Goal: Task Accomplishment & Management: Complete application form

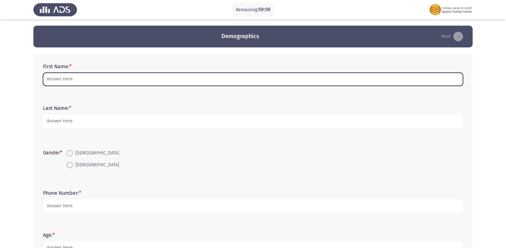
click at [58, 79] on input "First Name: *" at bounding box center [253, 79] width 420 height 13
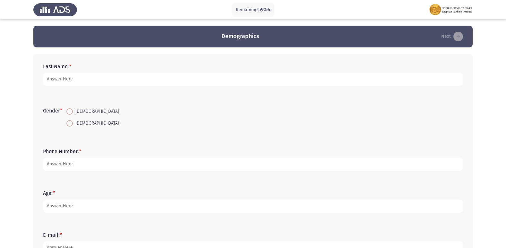
scroll to position [160, 0]
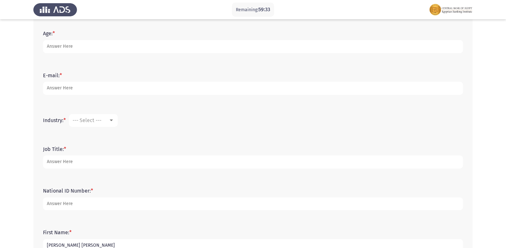
click at [76, 247] on input "[PERSON_NAME] [PERSON_NAME]" at bounding box center [253, 245] width 420 height 13
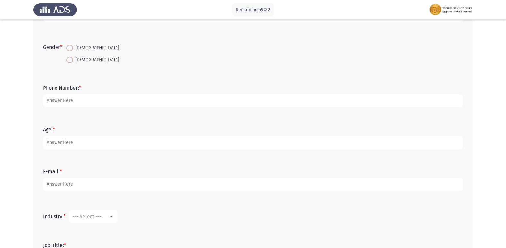
scroll to position [0, 0]
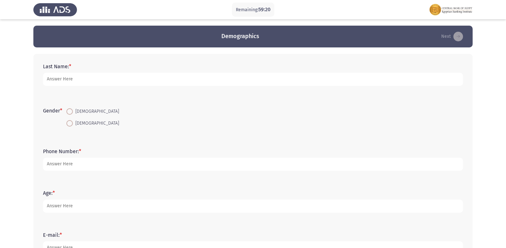
type input "[PERSON_NAME] [PERSON_NAME]"
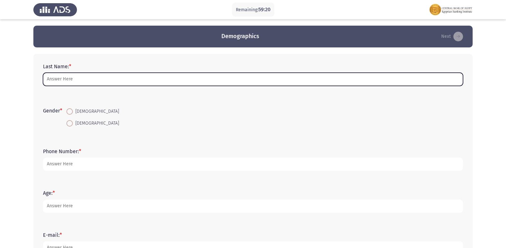
click at [69, 83] on input "Last Name: *" at bounding box center [253, 79] width 420 height 13
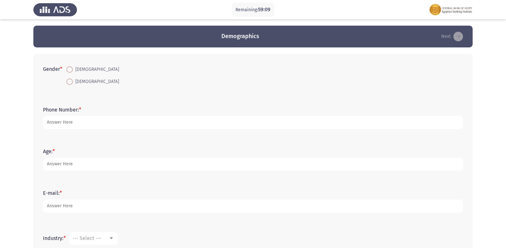
type input "Elmaghraby"
click at [72, 71] on span at bounding box center [69, 69] width 6 height 6
click at [72, 71] on input "[DEMOGRAPHIC_DATA]" at bounding box center [69, 69] width 6 height 6
radio input "true"
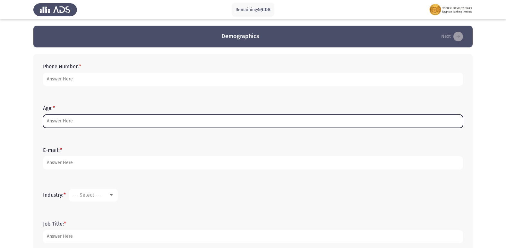
click at [74, 121] on input "Age: *" at bounding box center [253, 121] width 420 height 13
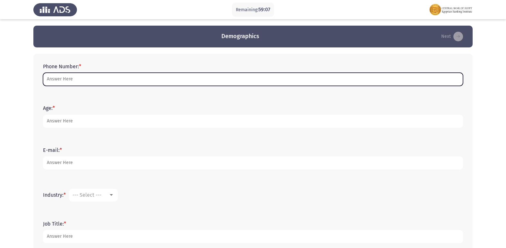
click at [76, 78] on input "Phone Number: *" at bounding box center [253, 79] width 420 height 13
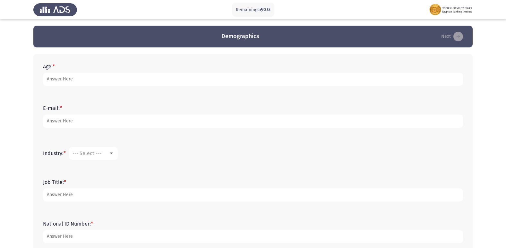
scroll to position [160, 0]
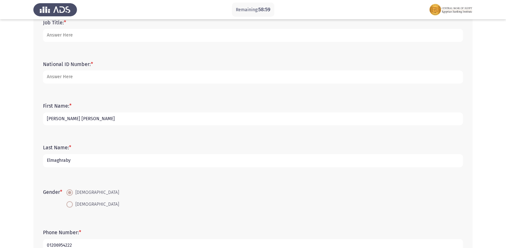
type input "01206954222"
click at [12, 107] on app-assessment-container "Remaining: 58:59 Demographics Next Age: * E-mail: * Industry: * --- Select --- …" at bounding box center [253, 67] width 506 height 403
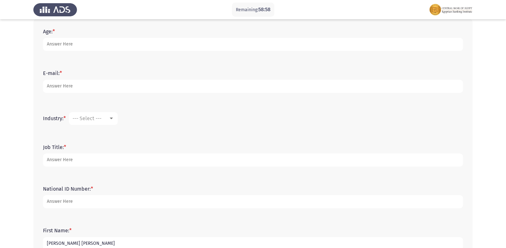
scroll to position [0, 0]
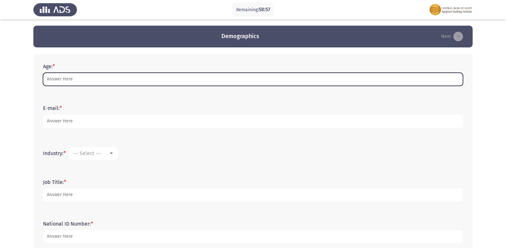
click at [64, 78] on input "Age: *" at bounding box center [253, 79] width 420 height 13
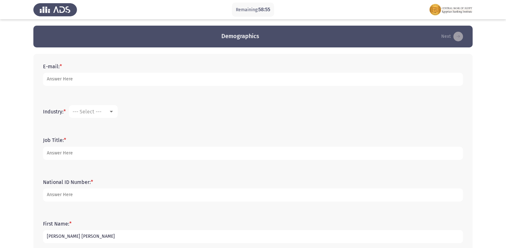
type input "23"
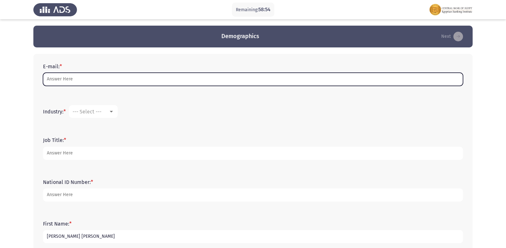
click at [57, 80] on input "E-mail: *" at bounding box center [253, 79] width 420 height 13
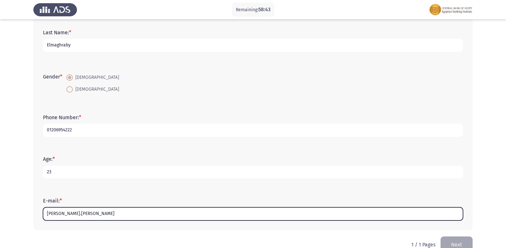
scroll to position [206, 0]
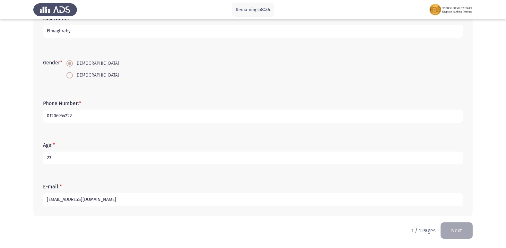
type input "[EMAIL_ADDRESS][DOMAIN_NAME]"
click at [9, 124] on app-assessment-container "Remaining: 58:34 Demographics Next Industry: * --- Select --- Job Title: * Nati…" at bounding box center [253, 21] width 506 height 403
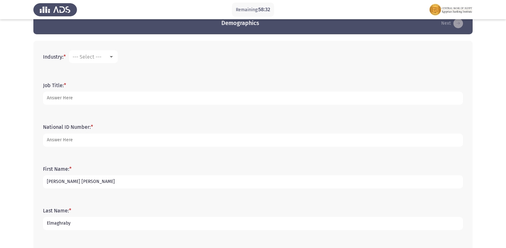
scroll to position [0, 0]
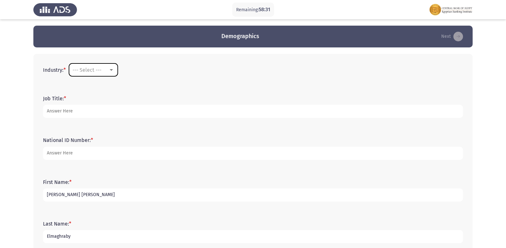
click at [101, 70] on span "--- Select ---" at bounding box center [87, 70] width 29 height 6
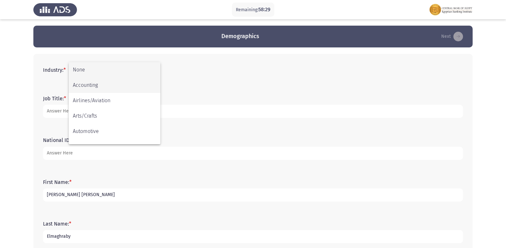
click at [133, 83] on span "Accounting" at bounding box center [114, 85] width 83 height 15
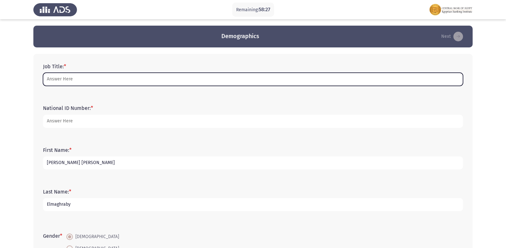
click at [71, 77] on input "Job Title: *" at bounding box center [253, 79] width 420 height 13
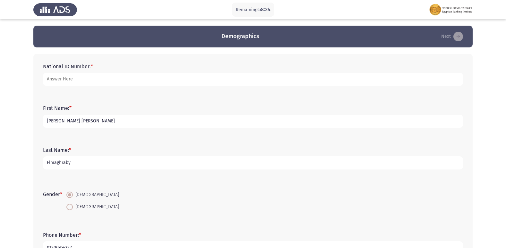
scroll to position [160, 0]
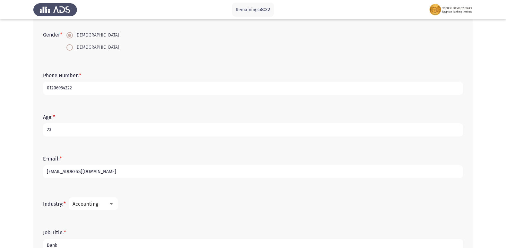
type input "Bank"
click at [17, 58] on app-assessment-container "Remaining: 58:22 Demographics Next National ID Number: * First Name: * [PERSON_…" at bounding box center [253, 67] width 506 height 403
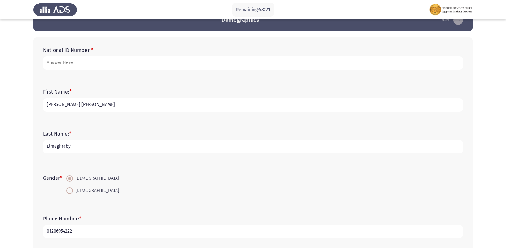
scroll to position [0, 0]
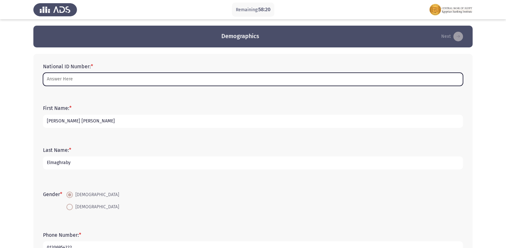
click at [84, 82] on input "National ID Number: *" at bounding box center [253, 79] width 420 height 13
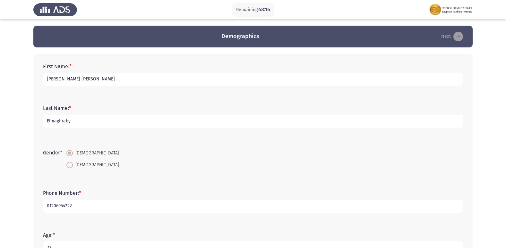
scroll to position [160, 0]
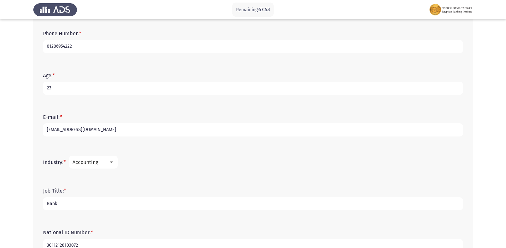
type input "30112120103072"
click at [30, 67] on app-assessment-container "Remaining: 57:52 Demographics Next First Name: * [PERSON_NAME] [PERSON_NAME] La…" at bounding box center [253, 67] width 506 height 403
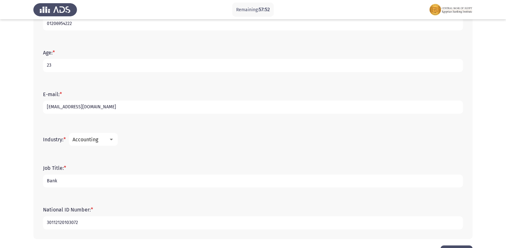
scroll to position [206, 0]
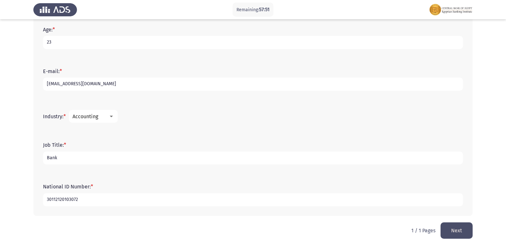
click at [451, 231] on button "Next" at bounding box center [457, 231] width 32 height 16
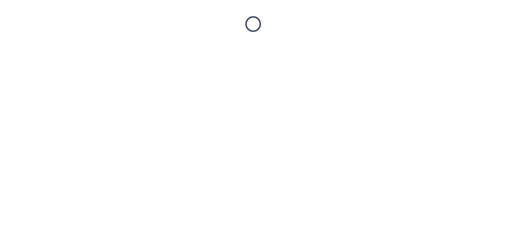
scroll to position [0, 0]
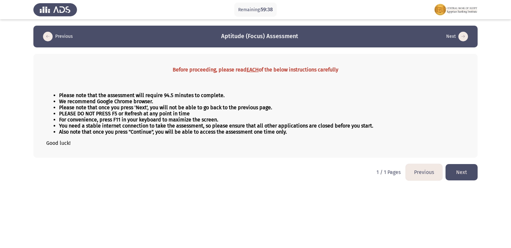
click at [464, 169] on button "Next" at bounding box center [462, 172] width 32 height 16
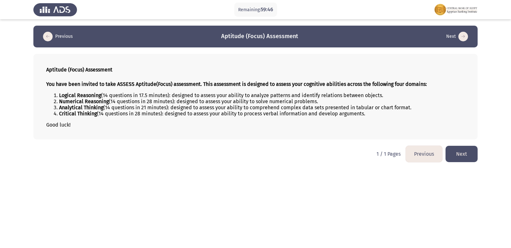
click at [465, 156] on button "Next" at bounding box center [462, 154] width 32 height 16
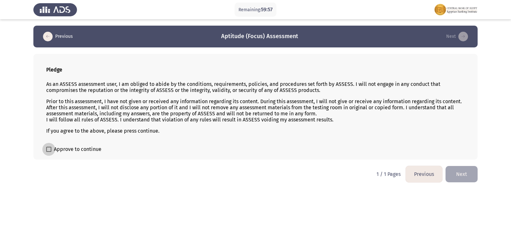
click at [47, 148] on span at bounding box center [48, 149] width 5 height 5
click at [48, 152] on input "Approve to continue" at bounding box center [48, 152] width 0 height 0
checkbox input "true"
click at [461, 168] on button "Next" at bounding box center [462, 174] width 32 height 16
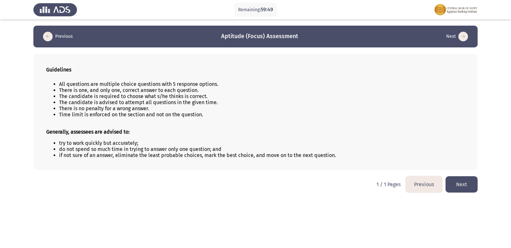
click at [452, 183] on button "Next" at bounding box center [462, 185] width 32 height 16
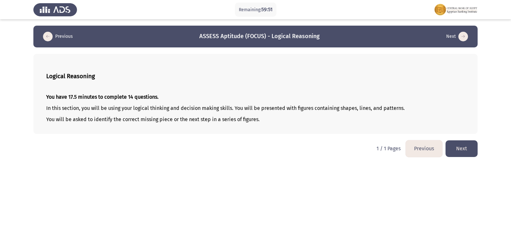
click at [459, 152] on button "Next" at bounding box center [462, 149] width 32 height 16
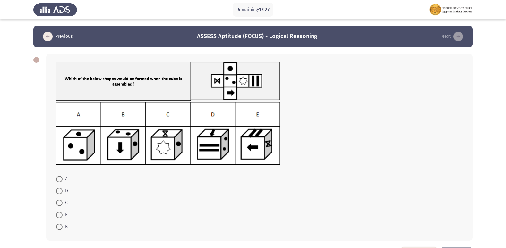
click at [381, 87] on div at bounding box center [259, 114] width 407 height 105
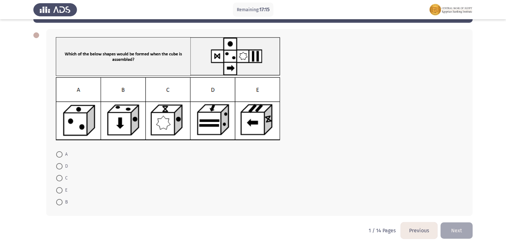
click at [60, 193] on span at bounding box center [59, 190] width 6 height 6
click at [60, 193] on input "E" at bounding box center [59, 190] width 6 height 6
radio input "true"
click at [466, 230] on button "Next" at bounding box center [457, 231] width 32 height 16
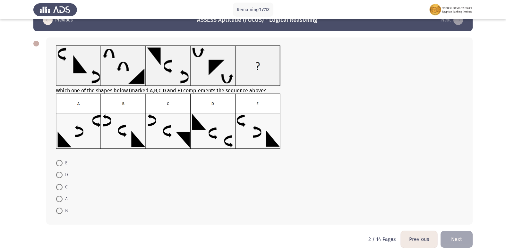
scroll to position [25, 0]
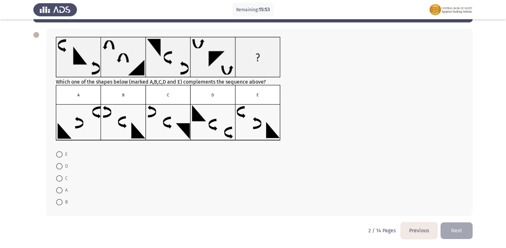
click at [58, 155] on span at bounding box center [59, 155] width 6 height 6
click at [58, 155] on input "E" at bounding box center [59, 155] width 6 height 6
radio input "true"
click at [459, 228] on button "Next" at bounding box center [457, 231] width 32 height 16
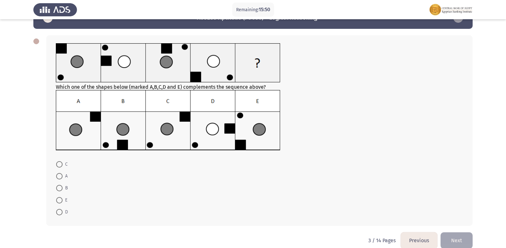
scroll to position [29, 0]
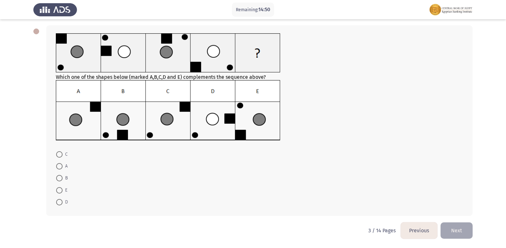
click at [60, 152] on span at bounding box center [59, 155] width 6 height 6
click at [60, 152] on input "C" at bounding box center [59, 155] width 6 height 6
radio input "true"
click at [453, 228] on button "Next" at bounding box center [457, 231] width 32 height 16
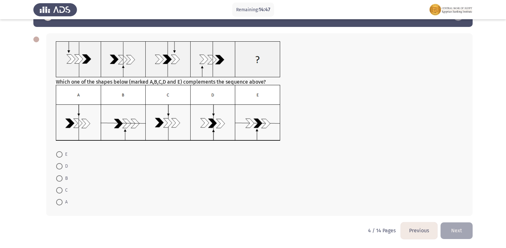
scroll to position [0, 0]
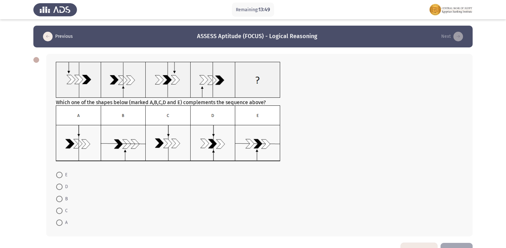
click at [61, 222] on span at bounding box center [59, 223] width 6 height 6
click at [61, 222] on input "A" at bounding box center [59, 223] width 6 height 6
radio input "true"
click at [451, 245] on button "Next" at bounding box center [457, 251] width 32 height 16
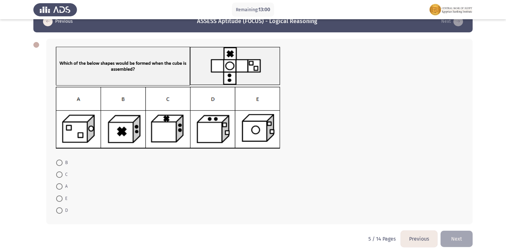
scroll to position [23, 0]
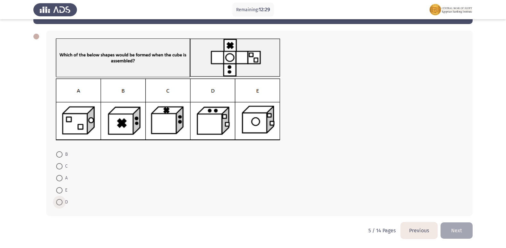
click at [61, 201] on span at bounding box center [59, 202] width 6 height 6
click at [61, 201] on input "D" at bounding box center [59, 202] width 6 height 6
radio input "true"
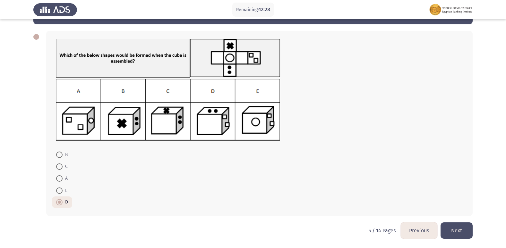
click at [451, 224] on button "Next" at bounding box center [457, 231] width 32 height 16
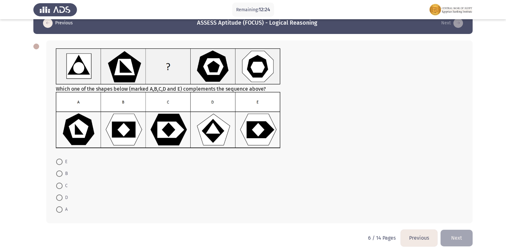
scroll to position [21, 0]
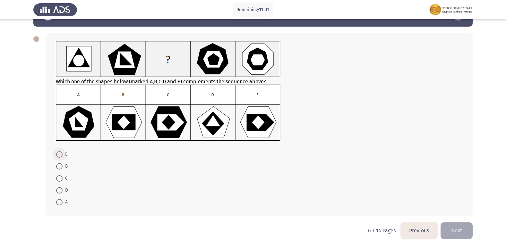
click at [60, 159] on label "E" at bounding box center [61, 155] width 11 height 8
click at [60, 158] on input "E" at bounding box center [59, 155] width 6 height 6
radio input "true"
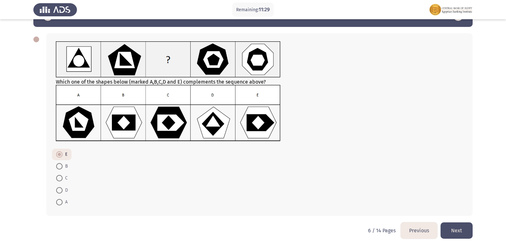
drag, startPoint x: 451, startPoint y: 228, endPoint x: 447, endPoint y: 226, distance: 4.2
click at [451, 227] on button "Next" at bounding box center [457, 231] width 32 height 16
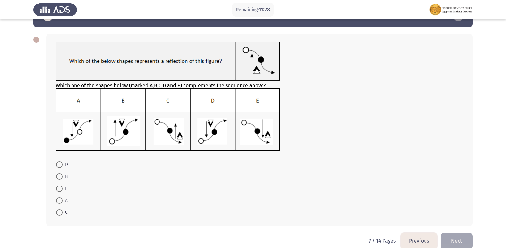
scroll to position [30, 0]
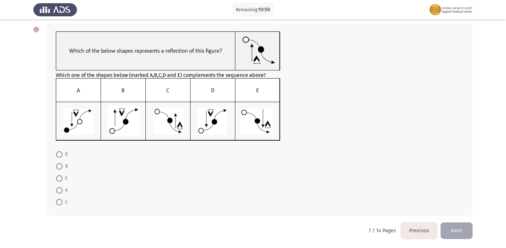
click at [60, 155] on span at bounding box center [59, 155] width 6 height 6
click at [60, 155] on input "D" at bounding box center [59, 155] width 6 height 6
radio input "true"
click at [456, 223] on button "Next" at bounding box center [457, 231] width 32 height 16
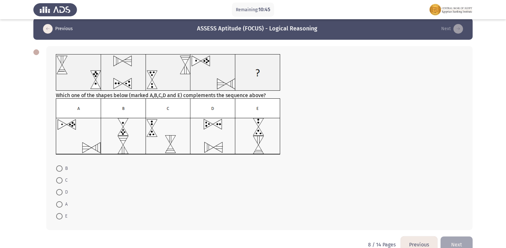
scroll to position [0, 0]
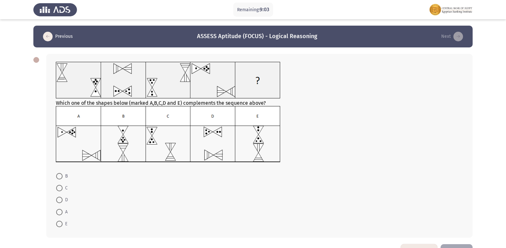
click at [61, 178] on span at bounding box center [59, 176] width 6 height 6
click at [61, 178] on input "B" at bounding box center [59, 176] width 6 height 6
radio input "true"
click at [456, 247] on button "Next" at bounding box center [457, 252] width 32 height 16
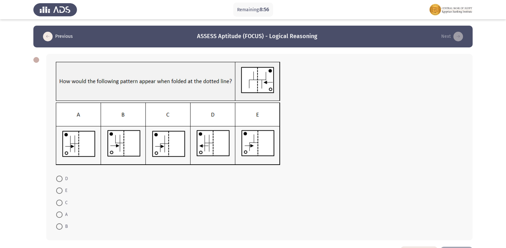
scroll to position [24, 0]
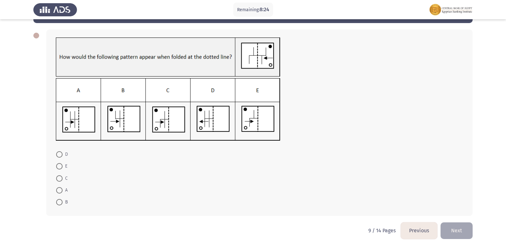
drag, startPoint x: 61, startPoint y: 191, endPoint x: 69, endPoint y: 193, distance: 8.2
click at [61, 192] on span at bounding box center [59, 190] width 6 height 6
click at [61, 192] on input "A" at bounding box center [59, 190] width 6 height 6
radio input "true"
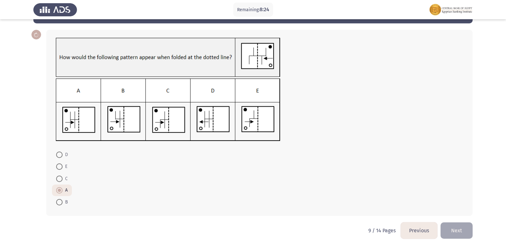
scroll to position [24, 0]
click at [454, 228] on button "Next" at bounding box center [457, 231] width 32 height 16
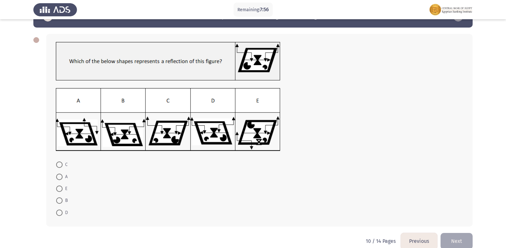
scroll to position [30, 0]
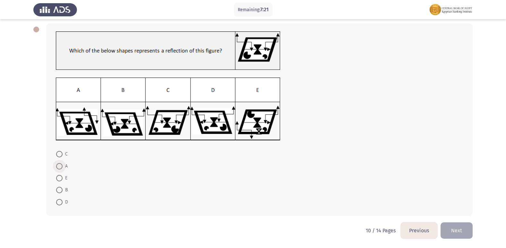
click at [60, 166] on span at bounding box center [59, 166] width 6 height 6
click at [60, 166] on input "A" at bounding box center [59, 166] width 6 height 6
radio input "true"
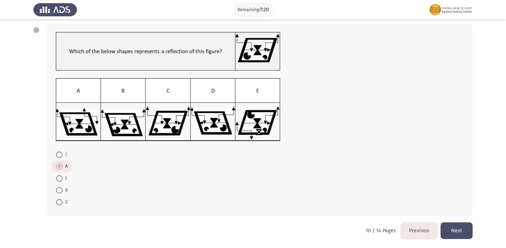
click at [459, 234] on button "Next" at bounding box center [457, 231] width 32 height 16
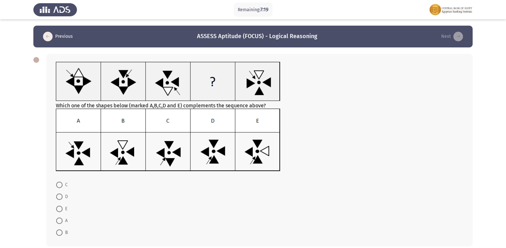
scroll to position [30, 0]
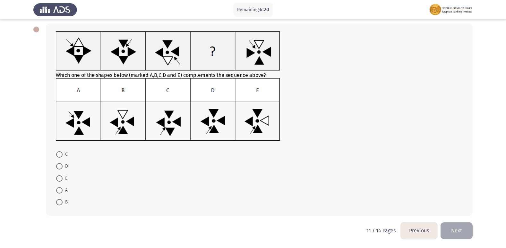
click at [61, 156] on span at bounding box center [59, 155] width 6 height 6
click at [61, 156] on input "C" at bounding box center [59, 155] width 6 height 6
radio input "true"
click at [458, 226] on button "Next" at bounding box center [457, 231] width 32 height 16
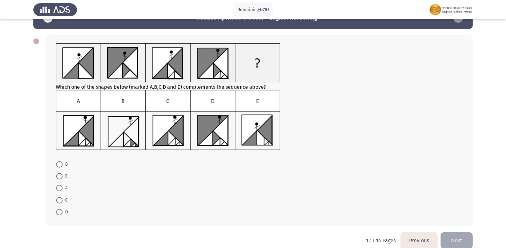
scroll to position [29, 0]
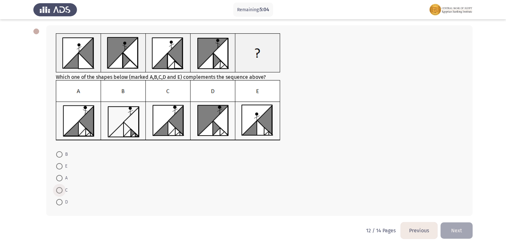
click at [60, 190] on span at bounding box center [59, 190] width 6 height 6
click at [60, 190] on input "C" at bounding box center [59, 190] width 6 height 6
radio input "true"
drag, startPoint x: 469, startPoint y: 229, endPoint x: 466, endPoint y: 229, distance: 3.3
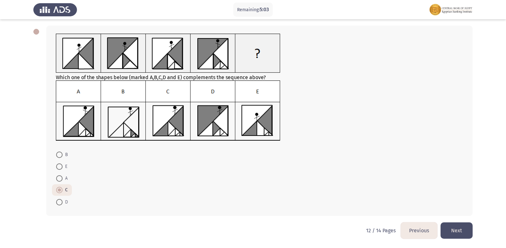
click at [468, 229] on button "Next" at bounding box center [457, 231] width 32 height 16
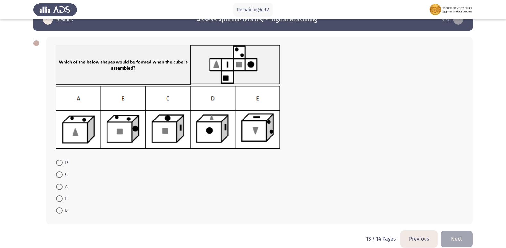
scroll to position [25, 0]
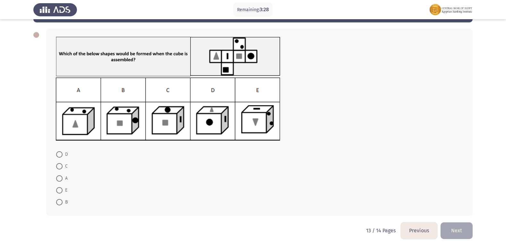
click at [60, 166] on span at bounding box center [59, 166] width 6 height 6
click at [60, 166] on input "C" at bounding box center [59, 166] width 6 height 6
radio input "true"
click at [453, 232] on button "Next" at bounding box center [457, 231] width 32 height 16
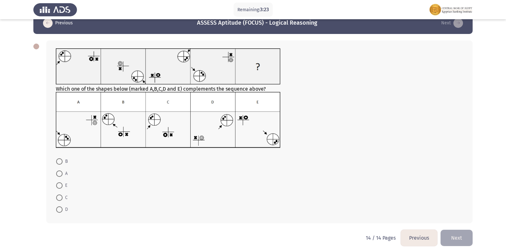
scroll to position [21, 0]
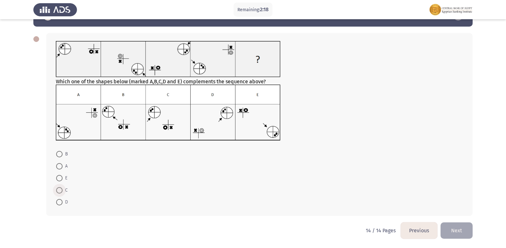
click at [59, 190] on span at bounding box center [59, 190] width 6 height 6
click at [59, 190] on input "C" at bounding box center [59, 190] width 6 height 6
radio input "true"
click at [452, 232] on button "Next" at bounding box center [457, 231] width 32 height 16
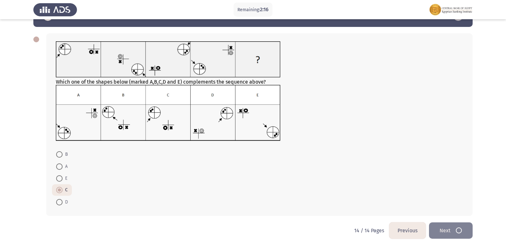
scroll to position [0, 0]
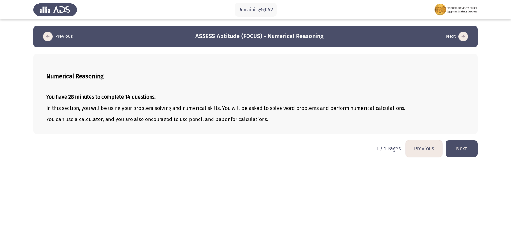
click at [468, 151] on button "Next" at bounding box center [462, 149] width 32 height 16
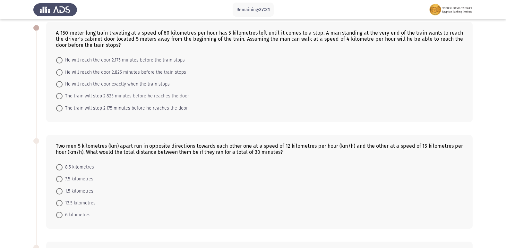
scroll to position [64, 0]
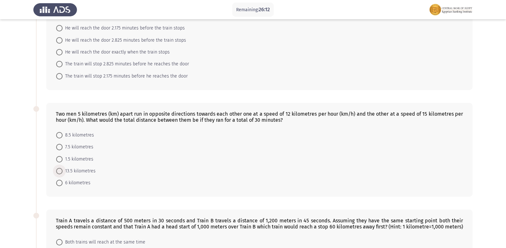
click at [61, 171] on span at bounding box center [59, 171] width 6 height 6
click at [61, 171] on input "13.5 kilometres" at bounding box center [59, 171] width 6 height 6
radio input "true"
click at [16, 169] on app-assessment-container "Remaining: 26:11 Previous ASSESS Aptitude (FOCUS) - Numerical Reasoning Next A …" at bounding box center [253, 245] width 506 height 569
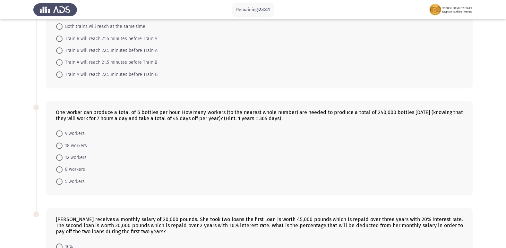
scroll to position [289, 0]
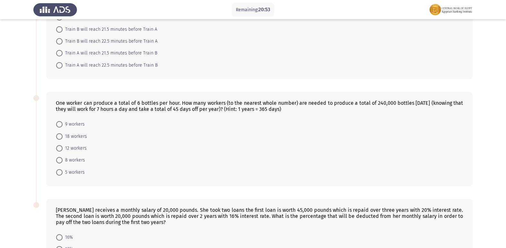
click at [59, 174] on span at bounding box center [59, 172] width 6 height 6
click at [59, 174] on input "5 workers" at bounding box center [59, 172] width 6 height 6
radio input "true"
click at [40, 170] on div "One worker can produce a total of 6 bottles per hour. How many workers (to the …" at bounding box center [252, 139] width 439 height 107
click at [60, 171] on span at bounding box center [59, 171] width 3 height 3
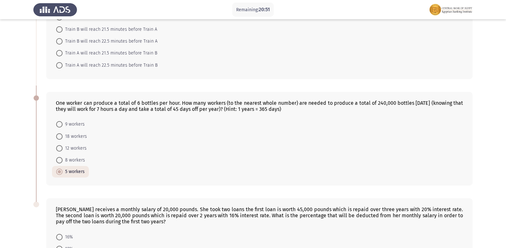
click at [60, 171] on input "5 workers" at bounding box center [59, 172] width 6 height 6
click at [10, 150] on app-assessment-container "Remaining: 20:50 Previous ASSESS Aptitude (FOCUS) - Numerical Reasoning Next A …" at bounding box center [253, 21] width 506 height 569
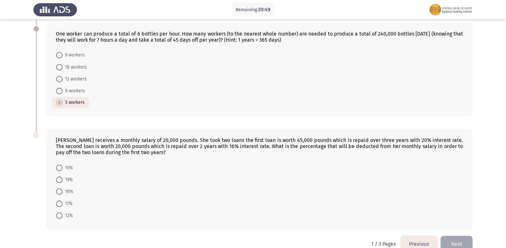
scroll to position [372, 0]
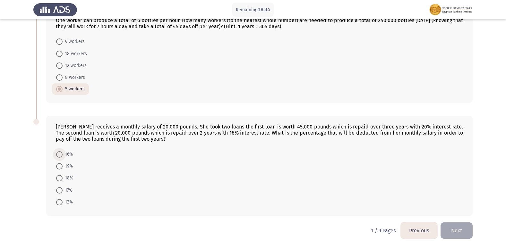
click at [56, 154] on span at bounding box center [59, 155] width 6 height 6
click at [56, 154] on input "16%" at bounding box center [59, 155] width 6 height 6
radio input "true"
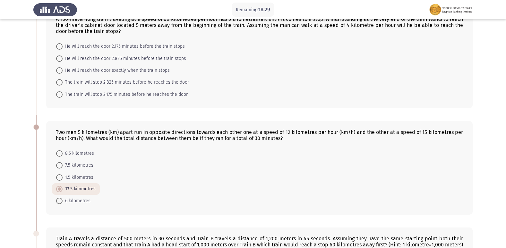
scroll to position [18, 0]
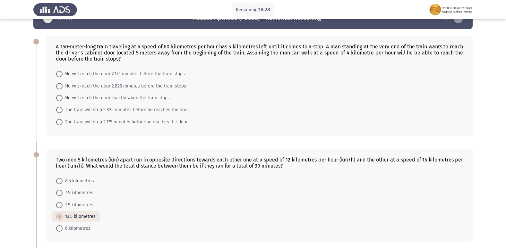
click at [59, 100] on span at bounding box center [59, 98] width 6 height 6
click at [59, 100] on input "He will reach the door exactly when the train stops" at bounding box center [59, 98] width 6 height 6
radio input "true"
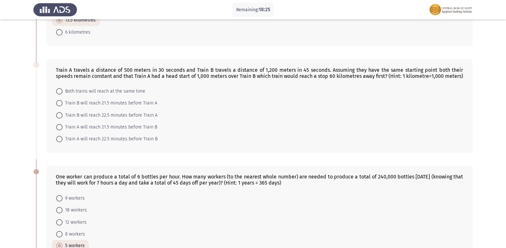
scroll to position [275, 0]
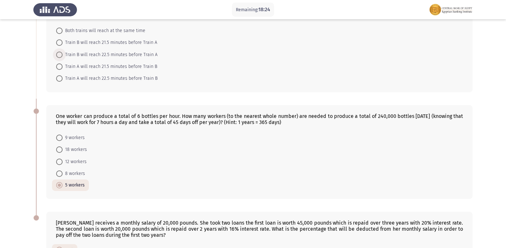
click at [57, 55] on span at bounding box center [59, 55] width 6 height 6
click at [57, 55] on input "Train B will reach 22.5 minutes before Train A" at bounding box center [59, 55] width 6 height 6
radio input "true"
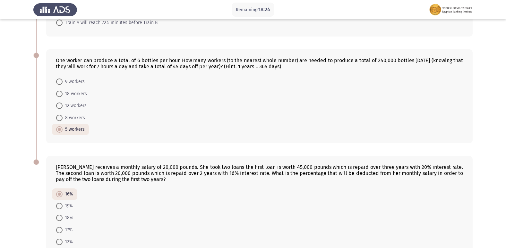
scroll to position [370, 0]
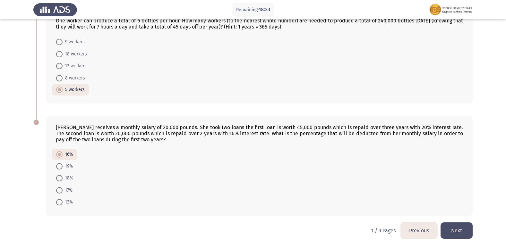
click at [459, 224] on button "Next" at bounding box center [457, 231] width 32 height 16
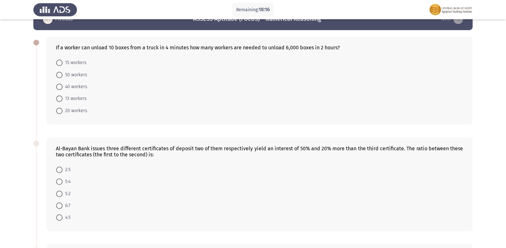
scroll to position [0, 0]
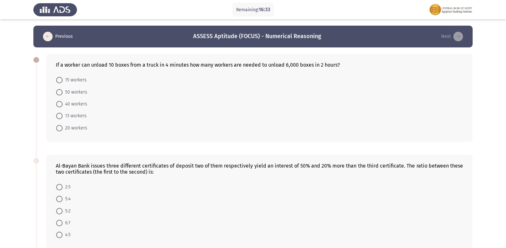
click at [59, 129] on span at bounding box center [59, 128] width 6 height 6
click at [59, 129] on input "20 workers" at bounding box center [59, 128] width 6 height 6
radio input "true"
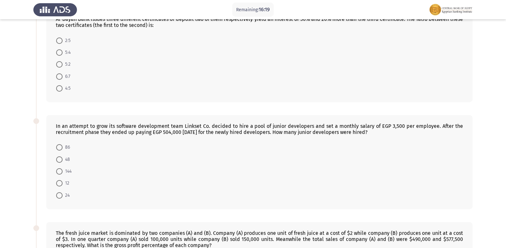
scroll to position [135, 0]
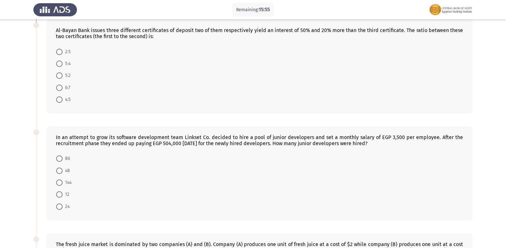
click at [60, 76] on span at bounding box center [59, 76] width 6 height 6
click at [60, 76] on input "5:2" at bounding box center [59, 76] width 6 height 6
radio input "true"
click at [11, 97] on app-assessment-container "Remaining: 15:54 Previous ASSESS Aptitude (FOCUS) - Numerical Reasoning Next If…" at bounding box center [253, 169] width 506 height 557
click at [59, 52] on span at bounding box center [59, 52] width 6 height 6
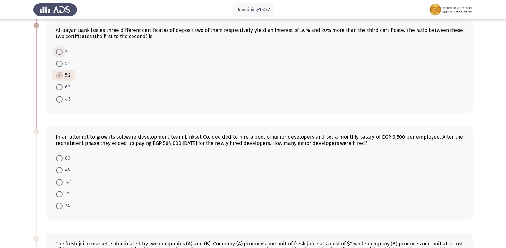
click at [59, 52] on input "2:5" at bounding box center [59, 52] width 6 height 6
radio input "true"
click at [60, 76] on span at bounding box center [59, 75] width 6 height 6
click at [60, 76] on input "5:2" at bounding box center [59, 75] width 6 height 6
radio input "true"
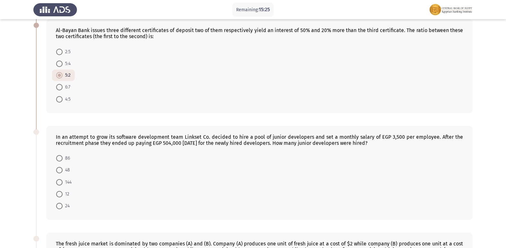
click at [8, 82] on app-assessment-container "Remaining: 15:25 Previous ASSESS Aptitude (FOCUS) - Numerical Reasoning Next If…" at bounding box center [253, 169] width 506 height 557
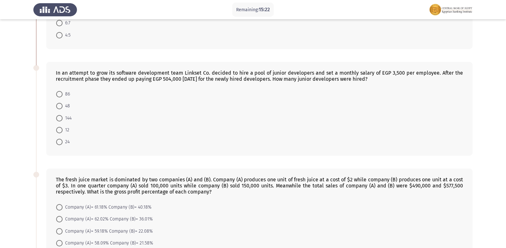
scroll to position [231, 0]
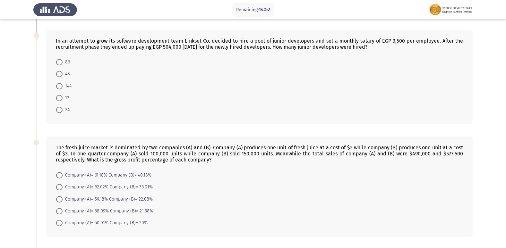
drag, startPoint x: 59, startPoint y: 84, endPoint x: 78, endPoint y: 80, distance: 19.0
click at [59, 84] on span at bounding box center [59, 86] width 6 height 6
click at [59, 84] on input "144" at bounding box center [59, 86] width 6 height 6
radio input "true"
click at [249, 105] on form "86 48 144 12 24" at bounding box center [259, 85] width 407 height 59
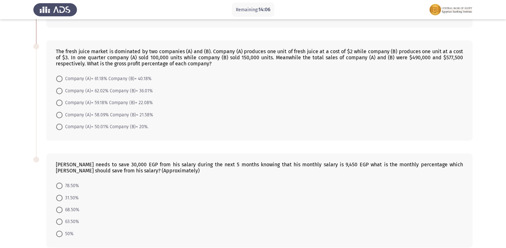
scroll to position [327, 0]
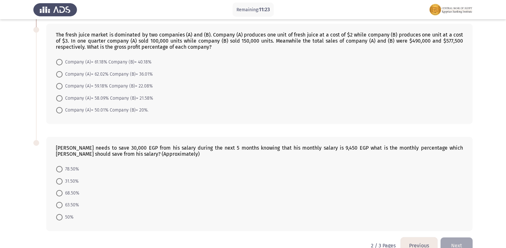
scroll to position [359, 0]
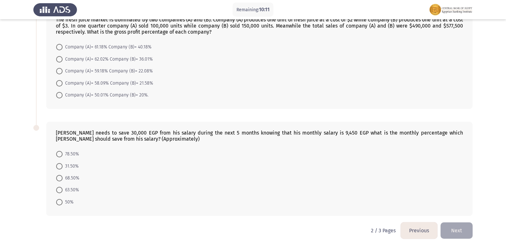
click at [61, 190] on span at bounding box center [59, 190] width 6 height 6
click at [61, 190] on input "63.50%" at bounding box center [59, 190] width 6 height 6
radio input "true"
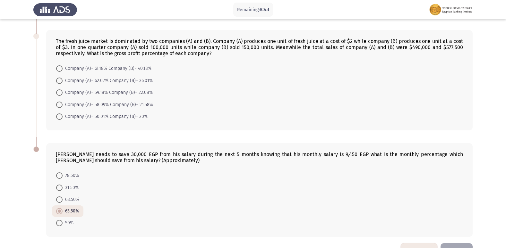
scroll to position [326, 0]
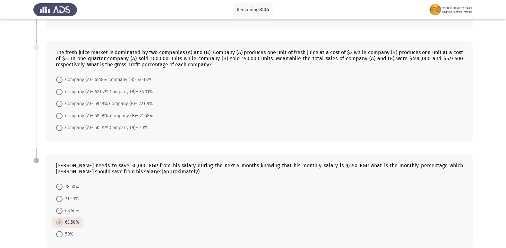
click at [60, 127] on span at bounding box center [59, 128] width 6 height 6
click at [60, 127] on input "Company (A)= 50.01% Company (B)= 20%." at bounding box center [59, 128] width 6 height 6
radio input "true"
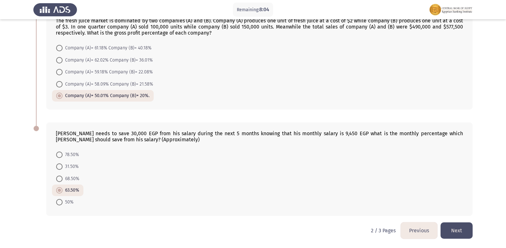
click at [449, 223] on button "Next" at bounding box center [457, 231] width 32 height 16
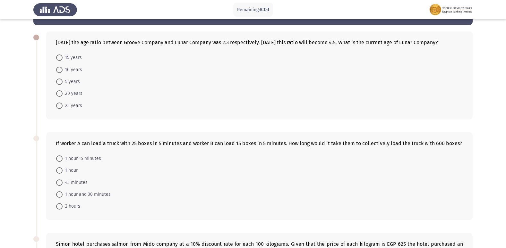
scroll to position [32, 0]
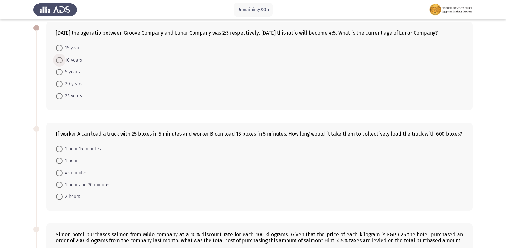
click at [59, 64] on span at bounding box center [59, 60] width 6 height 6
click at [59, 64] on input "10 years" at bounding box center [59, 60] width 6 height 6
radio input "true"
click at [19, 67] on app-assessment-container "Remaining: 7:05 Previous ASSESS Aptitude (FOCUS) - Numerical Reasoning Next [DA…" at bounding box center [253, 210] width 506 height 432
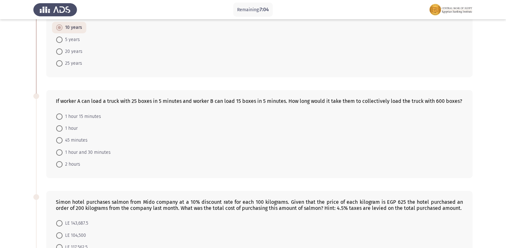
scroll to position [96, 0]
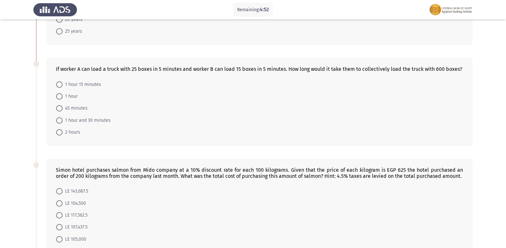
click at [60, 89] on label "1 hour 15 minutes" at bounding box center [78, 85] width 45 height 8
click at [60, 88] on input "1 hour 15 minutes" at bounding box center [59, 85] width 6 height 6
radio input "true"
click at [27, 139] on app-assessment-container "Remaining: 4:51 Previous ASSESS Aptitude (FOCUS) - Numerical Reasoning Next [DA…" at bounding box center [253, 144] width 506 height 431
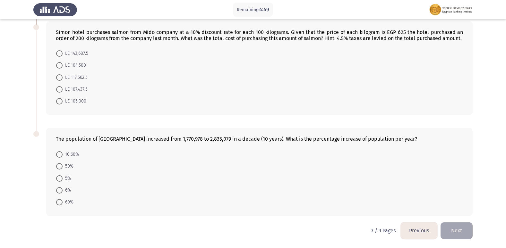
scroll to position [240, 0]
click at [62, 65] on span at bounding box center [59, 65] width 6 height 6
click at [62, 65] on input "LE 104,500" at bounding box center [59, 65] width 6 height 6
radio input "true"
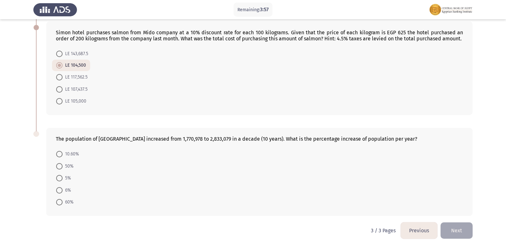
click at [15, 130] on app-assessment-container "Remaining: 3:57 Previous ASSESS Aptitude (FOCUS) - Numerical Reasoning Next [DA…" at bounding box center [253, 7] width 506 height 431
click at [60, 178] on span at bounding box center [59, 178] width 6 height 6
click at [60, 178] on input "5%" at bounding box center [59, 178] width 6 height 6
radio input "true"
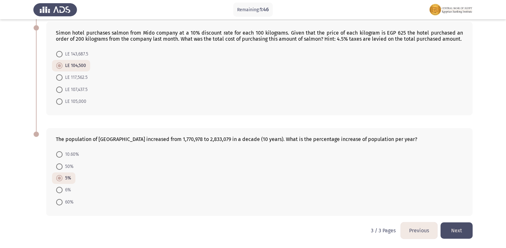
click at [451, 235] on button "Next" at bounding box center [457, 231] width 32 height 16
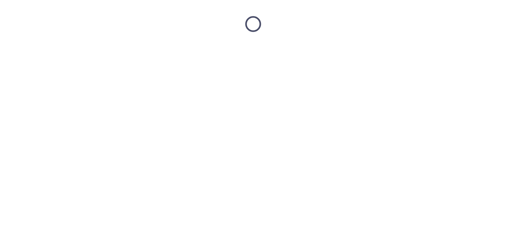
scroll to position [0, 0]
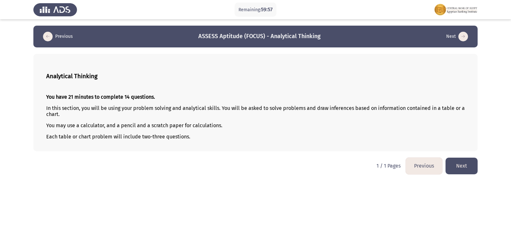
click at [430, 165] on button "Previous" at bounding box center [424, 166] width 37 height 16
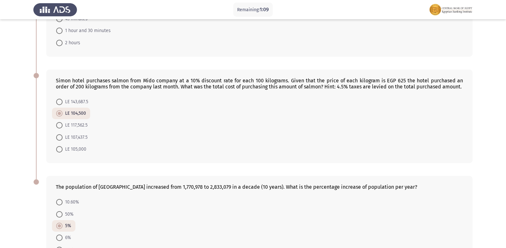
scroll to position [239, 0]
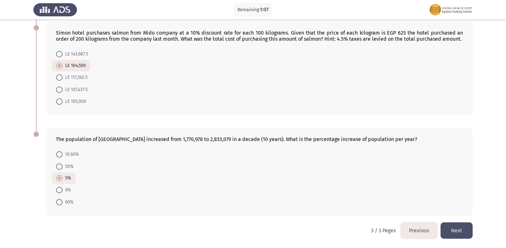
click at [416, 230] on button "Previous" at bounding box center [419, 231] width 37 height 16
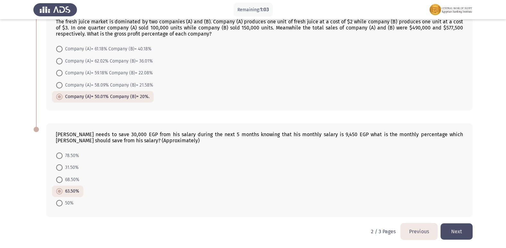
scroll to position [358, 0]
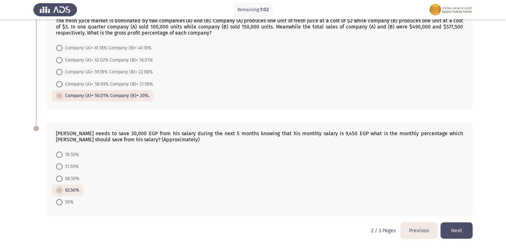
click at [423, 229] on button "Previous" at bounding box center [419, 231] width 37 height 16
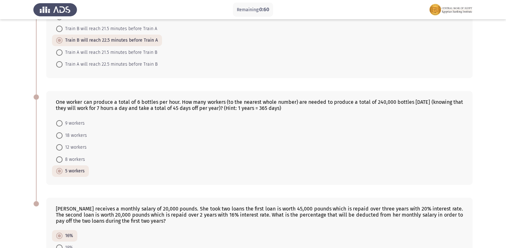
scroll to position [370, 0]
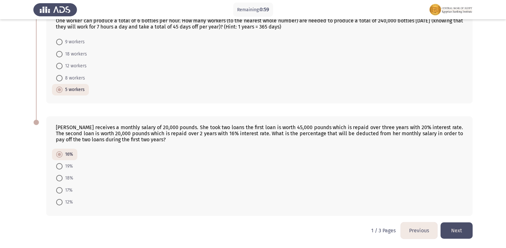
click at [459, 230] on button "Next" at bounding box center [457, 231] width 32 height 16
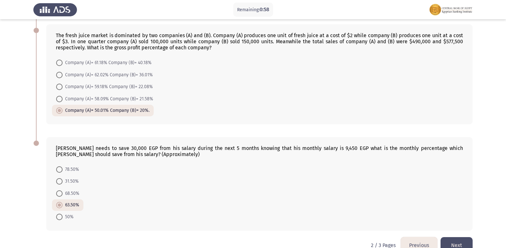
scroll to position [353, 0]
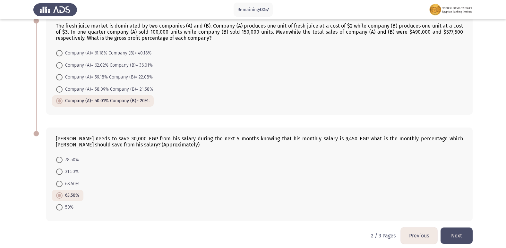
click at [459, 233] on button "Next" at bounding box center [457, 236] width 32 height 16
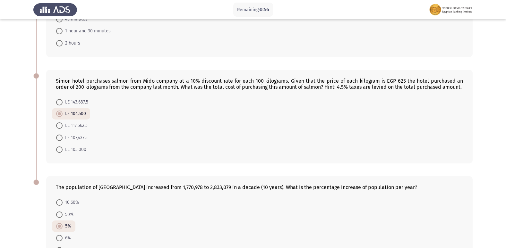
scroll to position [239, 0]
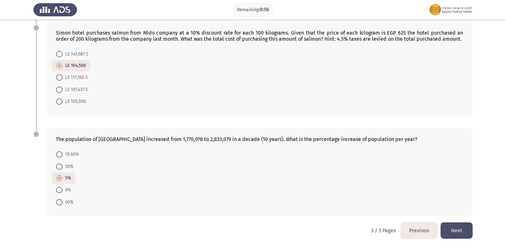
click at [458, 232] on button "Next" at bounding box center [457, 231] width 32 height 16
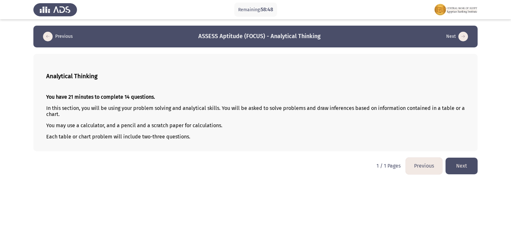
click at [460, 164] on button "Next" at bounding box center [462, 166] width 32 height 16
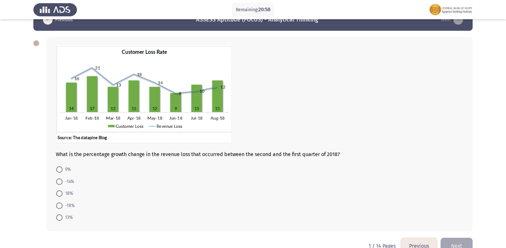
scroll to position [32, 0]
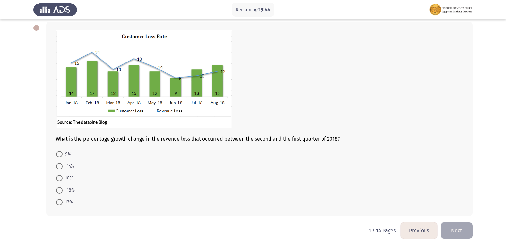
click at [59, 201] on span at bounding box center [59, 202] width 6 height 6
click at [59, 201] on input "13%" at bounding box center [59, 202] width 6 height 6
radio input "true"
click at [59, 165] on span at bounding box center [59, 167] width 6 height 6
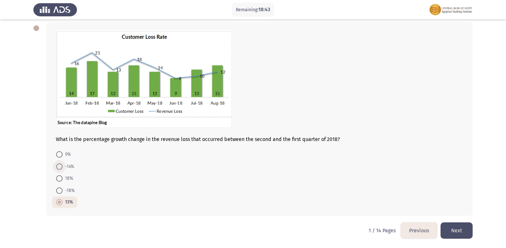
click at [59, 165] on input "-14%" at bounding box center [59, 167] width 6 height 6
radio input "true"
click at [459, 224] on button "Next" at bounding box center [457, 231] width 32 height 16
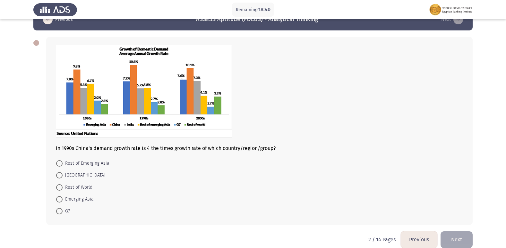
scroll to position [26, 0]
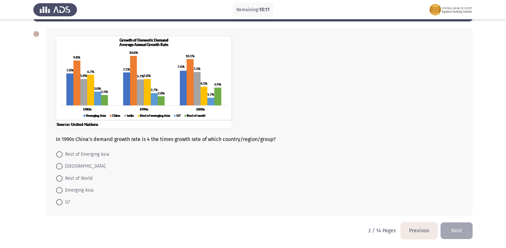
click at [57, 204] on span at bounding box center [59, 202] width 6 height 6
click at [57, 204] on input "G7" at bounding box center [59, 202] width 6 height 6
radio input "true"
click at [447, 234] on button "Next" at bounding box center [457, 231] width 32 height 16
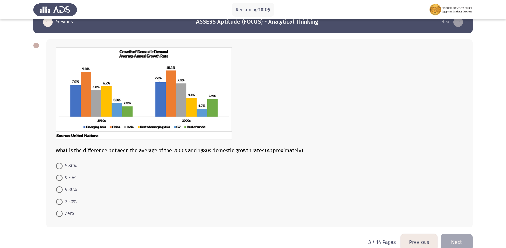
scroll to position [26, 0]
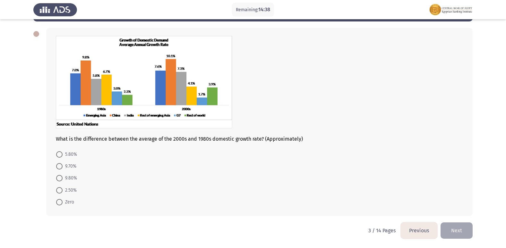
click at [58, 202] on span at bounding box center [59, 202] width 6 height 6
click at [58, 202] on input "Zero" at bounding box center [59, 202] width 6 height 6
radio input "true"
click at [466, 234] on button "Next" at bounding box center [457, 231] width 32 height 16
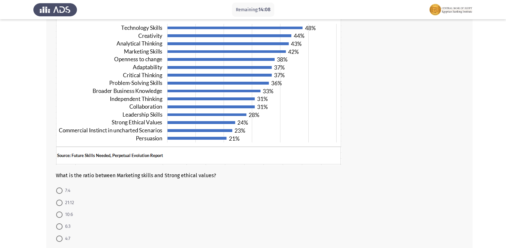
scroll to position [64, 0]
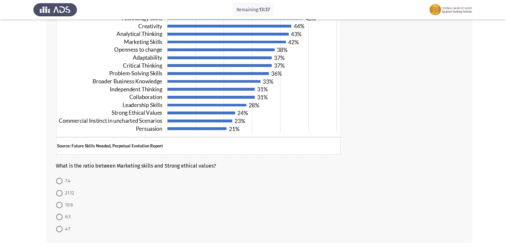
click at [57, 180] on span at bounding box center [59, 181] width 6 height 6
click at [57, 180] on input "7:4" at bounding box center [59, 181] width 6 height 6
radio input "true"
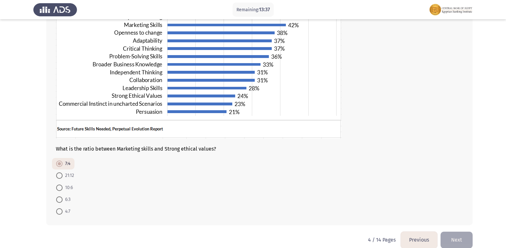
scroll to position [91, 0]
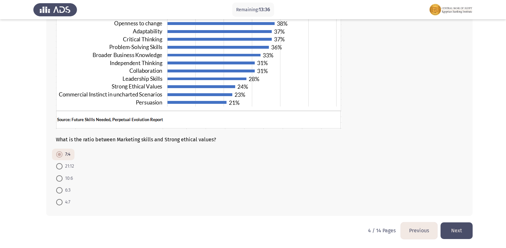
click at [463, 230] on button "Next" at bounding box center [457, 231] width 32 height 16
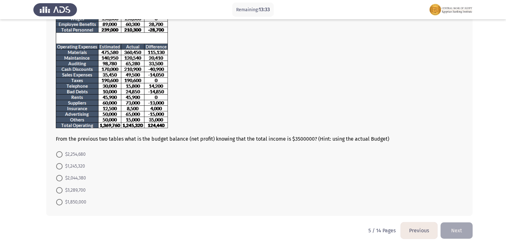
scroll to position [31, 0]
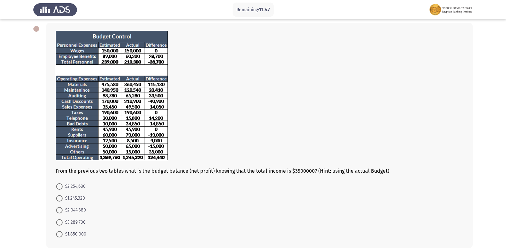
drag, startPoint x: 60, startPoint y: 211, endPoint x: 66, endPoint y: 207, distance: 6.9
click at [60, 211] on span at bounding box center [59, 210] width 6 height 6
click at [60, 211] on input "$2,044,380" at bounding box center [59, 210] width 6 height 6
radio input "true"
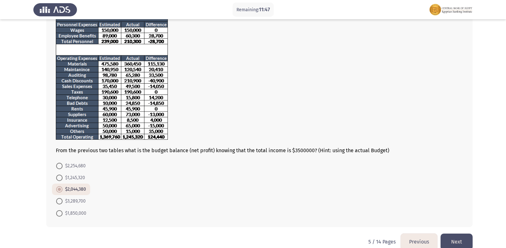
scroll to position [63, 0]
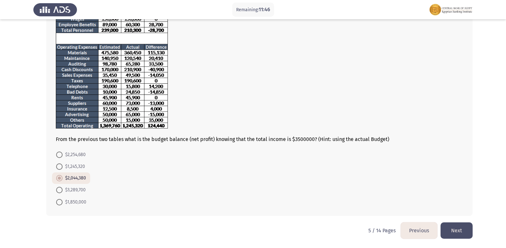
click at [452, 235] on button "Next" at bounding box center [457, 231] width 32 height 16
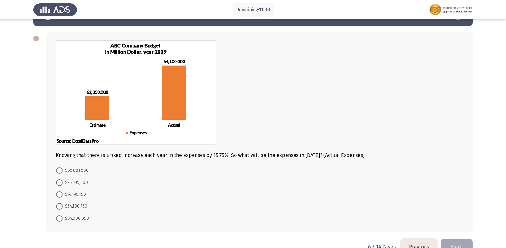
scroll to position [32, 0]
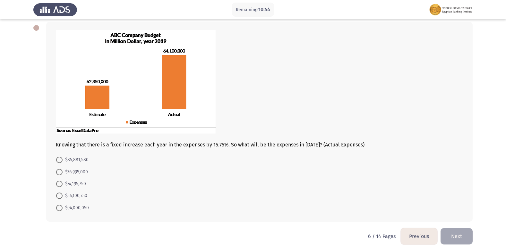
click at [63, 158] on span "$85,881,580" at bounding box center [76, 160] width 26 height 8
click at [63, 158] on input "$85,881,580" at bounding box center [59, 160] width 6 height 6
radio input "true"
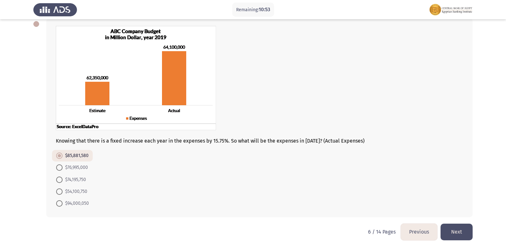
scroll to position [37, 0]
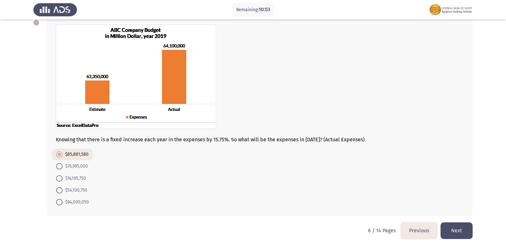
click at [448, 226] on button "Next" at bounding box center [457, 231] width 32 height 16
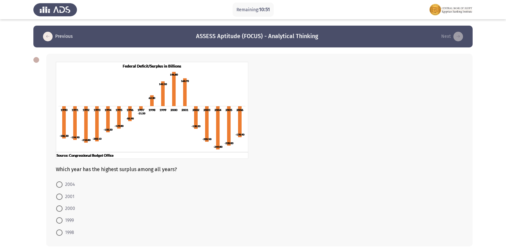
scroll to position [30, 0]
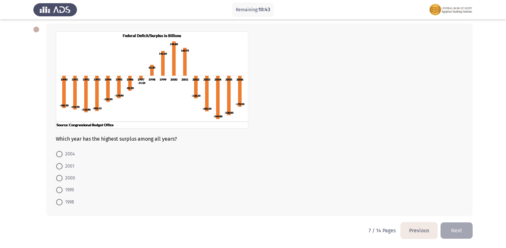
click at [60, 177] on span at bounding box center [59, 178] width 6 height 6
click at [60, 177] on input "2000" at bounding box center [59, 178] width 6 height 6
radio input "true"
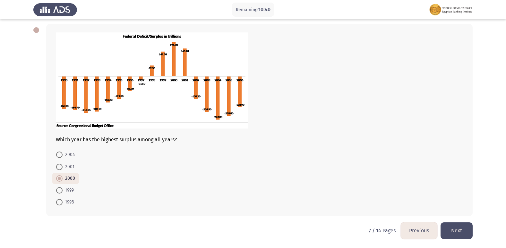
click at [454, 231] on button "Next" at bounding box center [457, 231] width 32 height 16
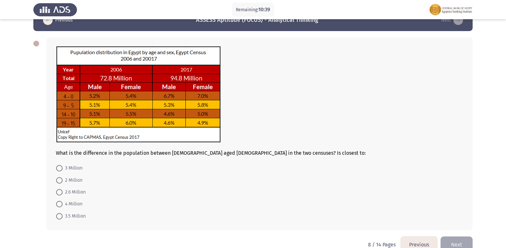
scroll to position [30, 0]
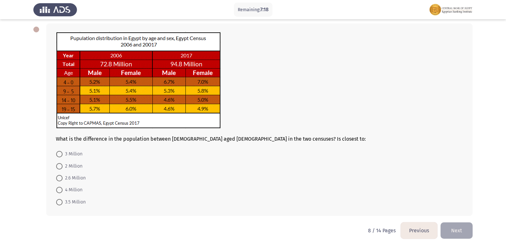
drag, startPoint x: 62, startPoint y: 180, endPoint x: 84, endPoint y: 189, distance: 24.2
click at [62, 180] on span at bounding box center [59, 178] width 6 height 6
click at [62, 180] on input "2.6 Million" at bounding box center [59, 178] width 6 height 6
radio input "true"
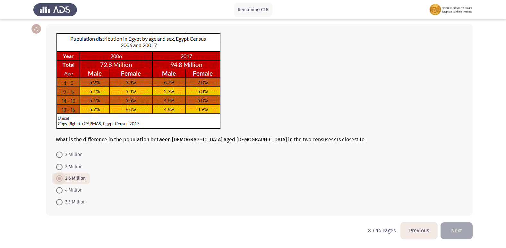
scroll to position [30, 0]
click at [460, 231] on button "Next" at bounding box center [457, 231] width 32 height 16
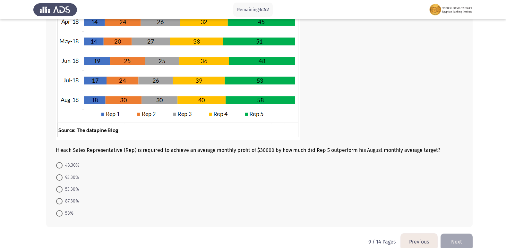
scroll to position [135, 0]
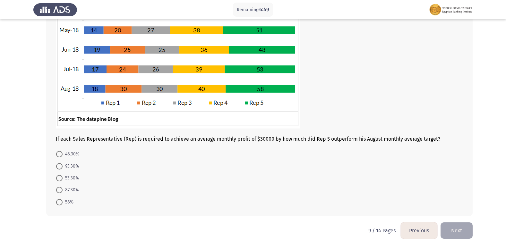
click at [61, 190] on span at bounding box center [59, 190] width 6 height 6
click at [61, 190] on input "87.30%" at bounding box center [59, 190] width 6 height 6
radio input "true"
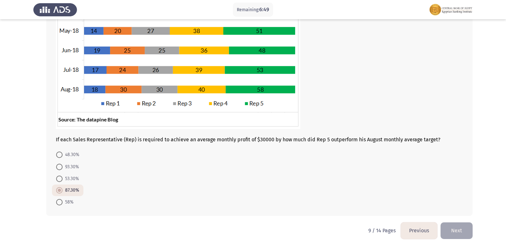
scroll to position [135, 0]
click at [62, 169] on span at bounding box center [59, 167] width 6 height 6
click at [62, 169] on input "93.30%" at bounding box center [59, 167] width 6 height 6
radio input "true"
click at [359, 174] on form "48.30% 93.30% 53.30% 87.30% 58%" at bounding box center [259, 178] width 407 height 59
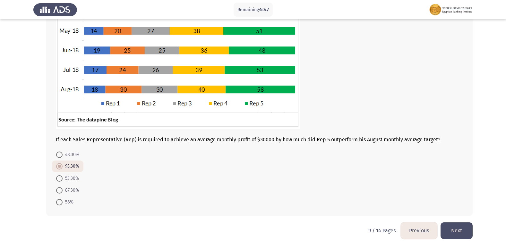
click at [449, 232] on button "Next" at bounding box center [457, 231] width 32 height 16
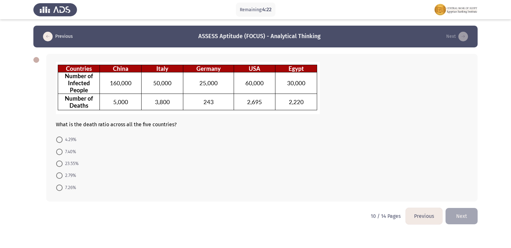
drag, startPoint x: 58, startPoint y: 152, endPoint x: 66, endPoint y: 155, distance: 8.2
click at [58, 152] on span at bounding box center [59, 152] width 6 height 6
click at [58, 152] on input "7.40%" at bounding box center [59, 152] width 6 height 6
radio input "true"
click at [452, 213] on button "Next" at bounding box center [462, 216] width 32 height 16
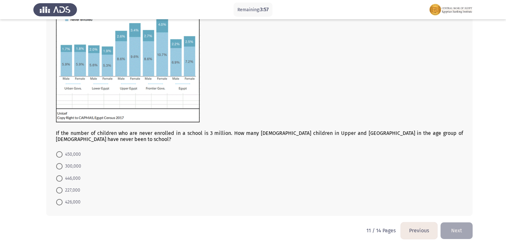
scroll to position [48, 0]
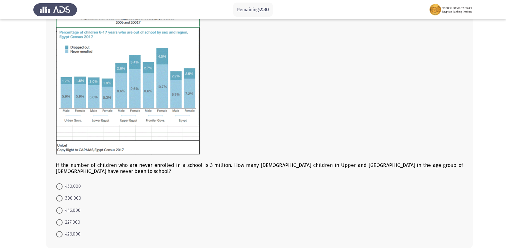
click at [62, 235] on span at bounding box center [59, 234] width 6 height 6
click at [62, 235] on input "426,000" at bounding box center [59, 234] width 6 height 6
radio input "true"
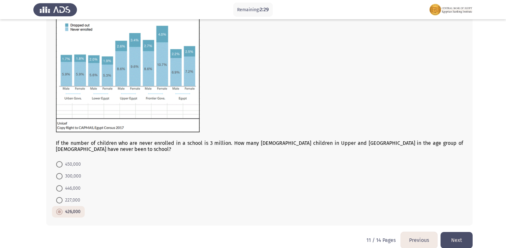
scroll to position [79, 0]
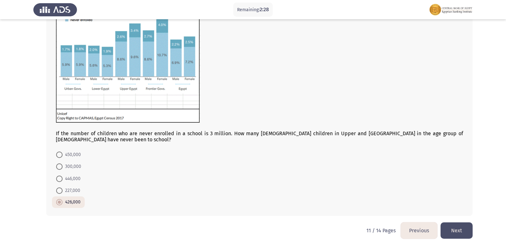
click at [458, 234] on button "Next" at bounding box center [457, 231] width 32 height 16
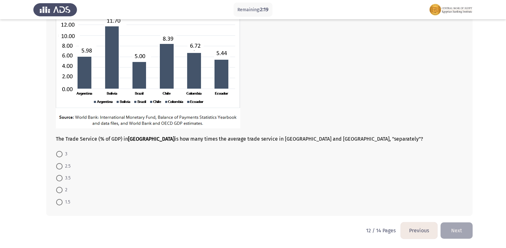
scroll to position [42, 0]
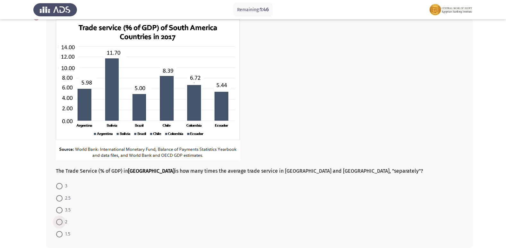
click at [59, 222] on span at bounding box center [59, 222] width 6 height 6
click at [59, 222] on input "2" at bounding box center [59, 222] width 6 height 6
radio input "true"
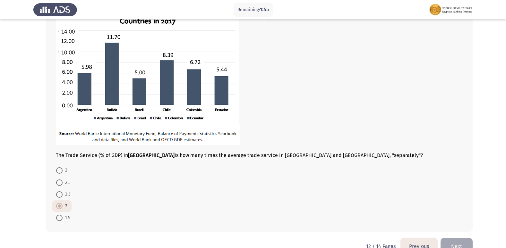
scroll to position [74, 0]
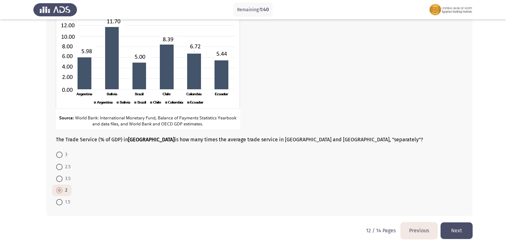
click at [456, 228] on button "Next" at bounding box center [457, 231] width 32 height 16
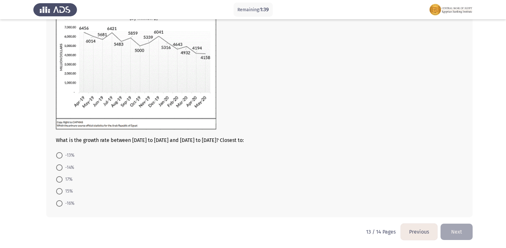
scroll to position [61, 0]
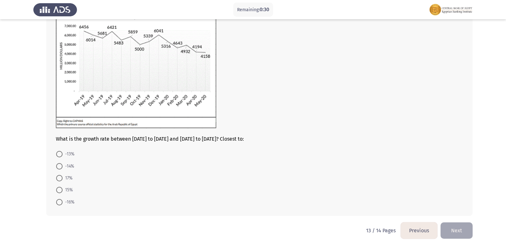
click at [59, 168] on span at bounding box center [59, 166] width 6 height 6
click at [59, 168] on input "-14%" at bounding box center [59, 166] width 6 height 6
radio input "true"
click at [456, 227] on button "Next" at bounding box center [457, 231] width 32 height 16
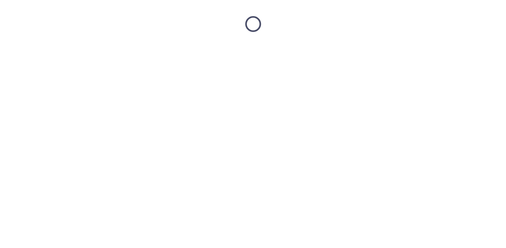
scroll to position [0, 0]
click at [84, 48] on html at bounding box center [255, 24] width 511 height 48
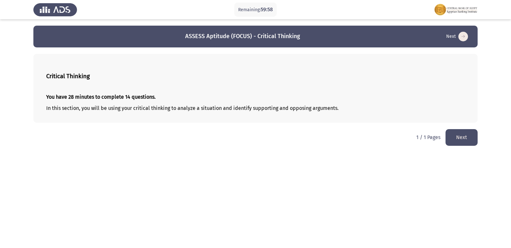
click at [457, 136] on button "Next" at bounding box center [462, 137] width 32 height 16
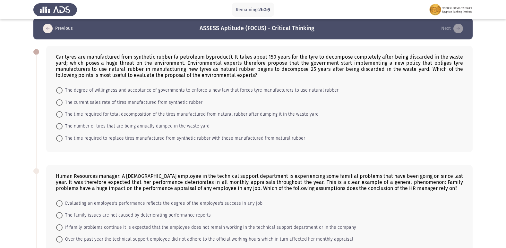
scroll to position [32, 0]
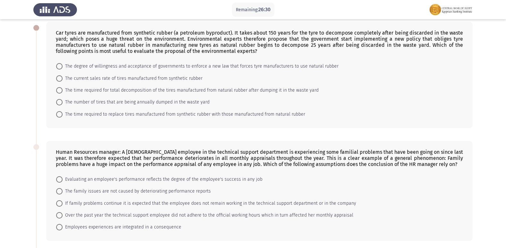
click at [97, 91] on span "The time required for total decomposition of the tires manufactured from natura…" at bounding box center [191, 91] width 256 height 8
click at [63, 91] on input "The time required for total decomposition of the tires manufactured from natura…" at bounding box center [59, 90] width 6 height 6
radio input "true"
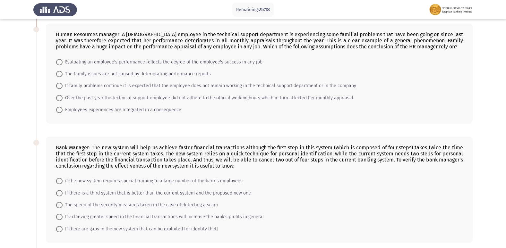
scroll to position [161, 0]
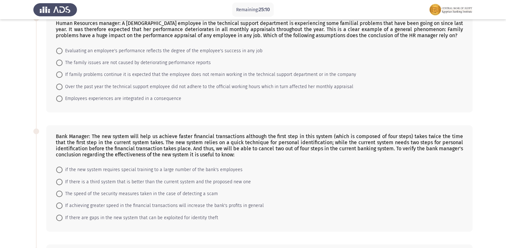
click at [60, 89] on span at bounding box center [59, 87] width 6 height 6
click at [60, 89] on input "Over the past year the technical support employee did not adhere to the officia…" at bounding box center [59, 87] width 6 height 6
radio input "true"
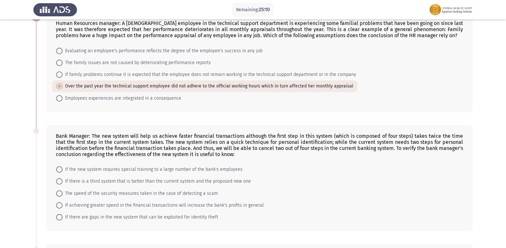
click at [35, 100] on div "Human Resources manager: A [DEMOGRAPHIC_DATA] employee in the technical support…" at bounding box center [252, 62] width 439 height 113
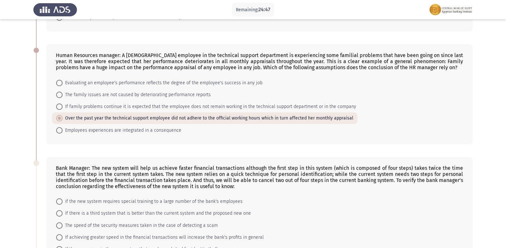
click at [34, 119] on div "Human Resources manager: A [DEMOGRAPHIC_DATA] employee in the technical support…" at bounding box center [252, 94] width 439 height 113
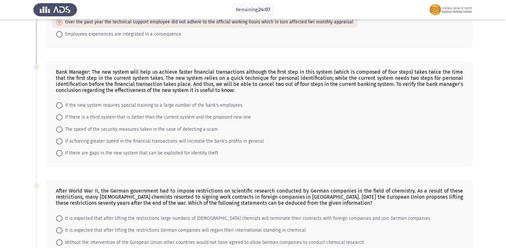
scroll to position [257, 0]
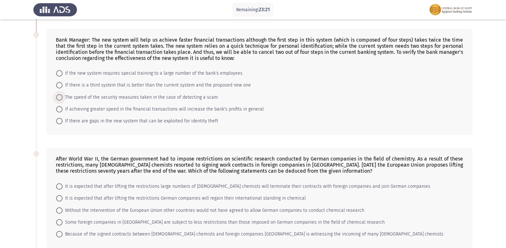
click at [58, 100] on span at bounding box center [59, 97] width 6 height 6
click at [58, 100] on input "The speed of the security measures taken in the case of detecting a scam" at bounding box center [59, 97] width 6 height 6
radio input "true"
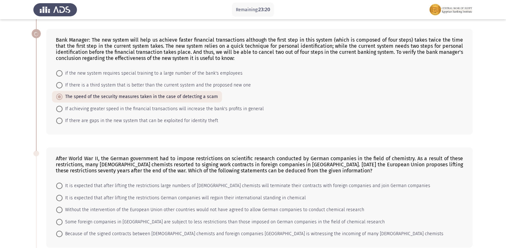
click at [20, 127] on app-assessment-container "Remaining: 23:20 Previous ASSESS Aptitude (FOCUS) - Critical Thinking Next Car …" at bounding box center [253, 71] width 506 height 605
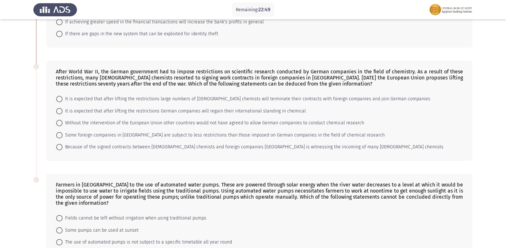
scroll to position [376, 0]
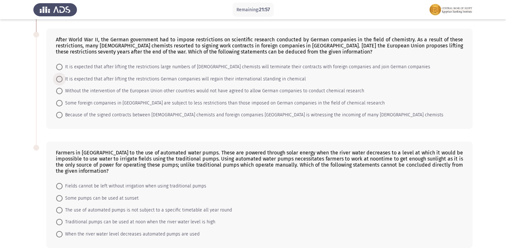
click at [57, 80] on span at bounding box center [59, 79] width 6 height 6
click at [57, 80] on input "It is expected that after lifting the restrictions German companies will regain…" at bounding box center [59, 79] width 6 height 6
radio input "true"
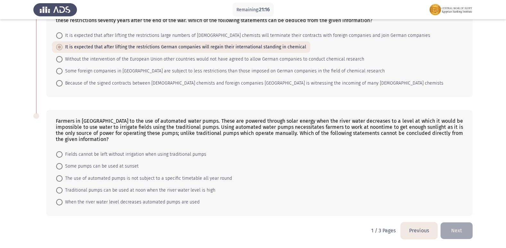
click at [63, 202] on span "When the river water level decreases automated pumps are used" at bounding box center [131, 203] width 137 height 8
click at [63, 202] on input "When the river water level decreases automated pumps are used" at bounding box center [59, 202] width 6 height 6
radio input "true"
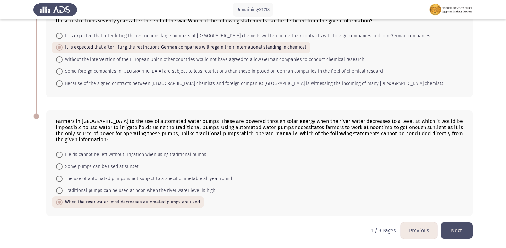
click at [458, 230] on button "Next" at bounding box center [457, 231] width 32 height 16
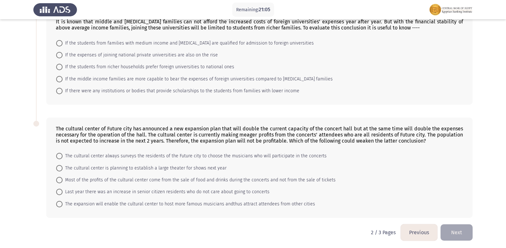
scroll to position [391, 0]
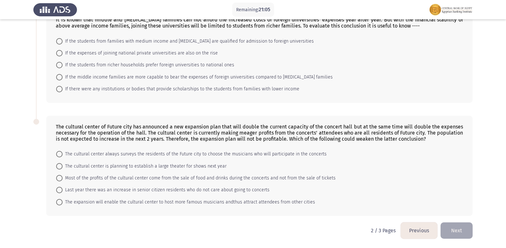
click at [419, 228] on button "Previous" at bounding box center [419, 231] width 37 height 16
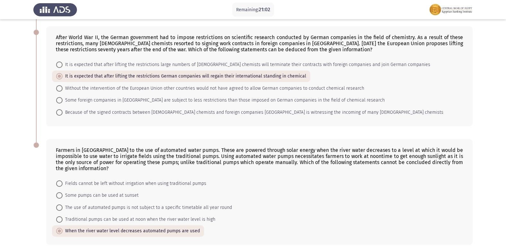
scroll to position [407, 0]
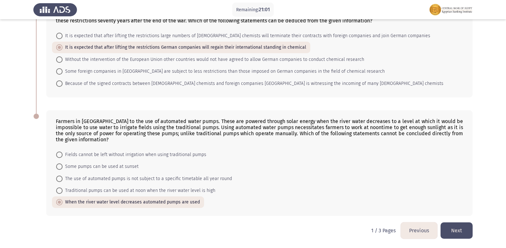
click at [451, 230] on button "Next" at bounding box center [457, 231] width 32 height 16
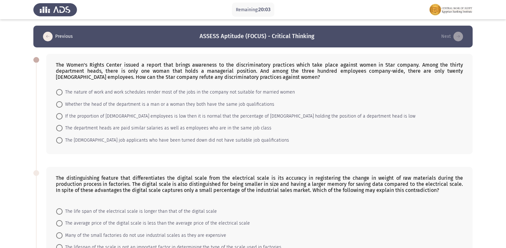
click at [62, 130] on span at bounding box center [59, 128] width 6 height 6
click at [62, 130] on input "The department heads are paid similar salaries as well as employees who are in …" at bounding box center [59, 128] width 6 height 6
radio input "true"
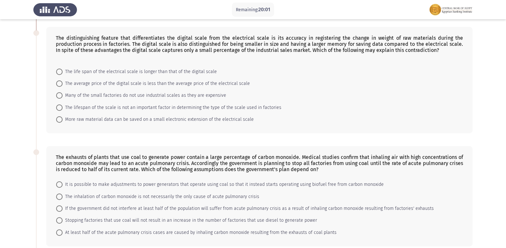
scroll to position [128, 0]
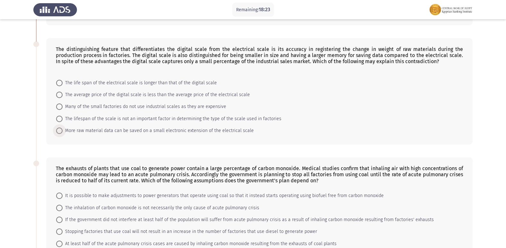
click at [60, 130] on span at bounding box center [59, 131] width 6 height 6
click at [60, 130] on input "More raw material data can be saved on a small electronic extension of the elec…" at bounding box center [59, 131] width 6 height 6
radio input "true"
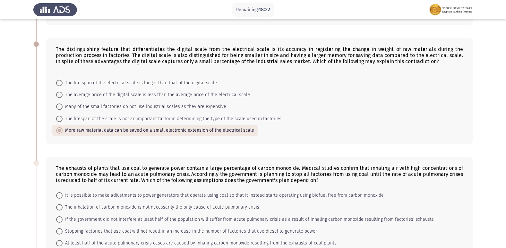
click at [12, 145] on app-assessment-container "Remaining: 18:22 Previous ASSESS Aptitude (FOCUS) - Critical Thinking Next The …" at bounding box center [253, 190] width 506 height 587
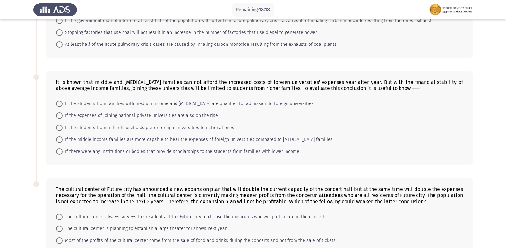
scroll to position [262, 0]
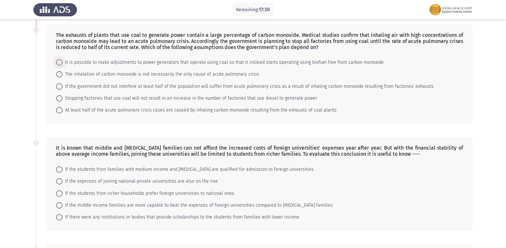
click at [61, 65] on span at bounding box center [59, 62] width 6 height 6
click at [61, 65] on input "It is possible to make adjustments to power generators that operate using coal …" at bounding box center [59, 62] width 6 height 6
radio input "true"
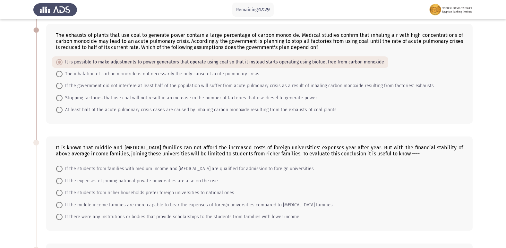
click at [23, 81] on app-assessment-container "Remaining: 17:29 Previous ASSESS Aptitude (FOCUS) - Critical Thinking Next The …" at bounding box center [253, 57] width 506 height 587
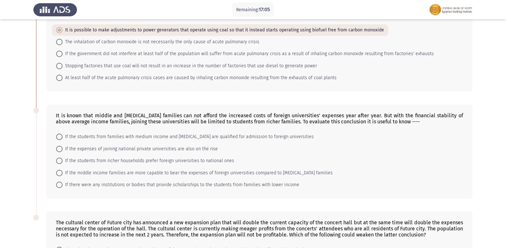
click at [61, 56] on span at bounding box center [59, 54] width 6 height 6
click at [61, 56] on input "If the government did not interfere at least half of the population will suffer…" at bounding box center [59, 54] width 6 height 6
radio input "true"
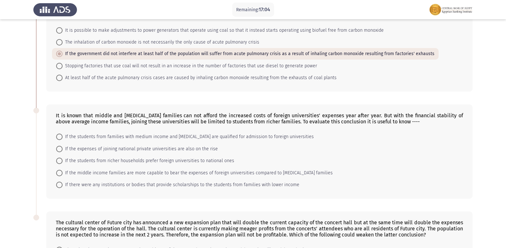
click at [28, 57] on app-assessment-container "Remaining: 17:04 Previous ASSESS Aptitude (FOCUS) - Critical Thinking Next The …" at bounding box center [253, 25] width 506 height 587
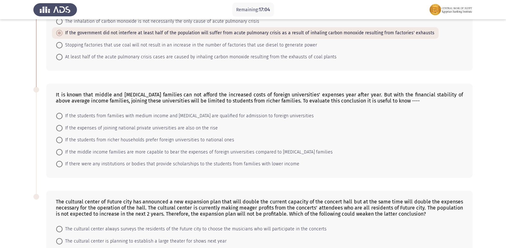
scroll to position [326, 0]
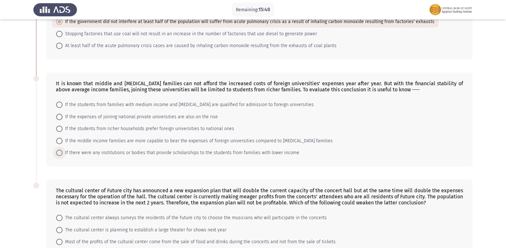
click at [60, 155] on span at bounding box center [59, 153] width 6 height 6
click at [60, 155] on input "If there were any institutions or bodies that provide scholarships to the stude…" at bounding box center [59, 153] width 6 height 6
radio input "true"
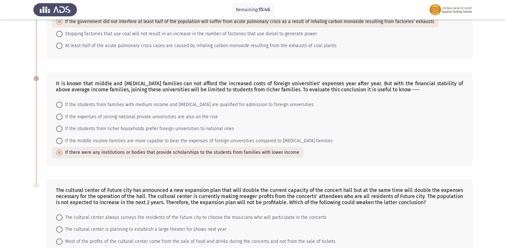
click at [45, 143] on div "It is known that middle and [MEDICAL_DATA] families can not afford the increase…" at bounding box center [252, 119] width 439 height 107
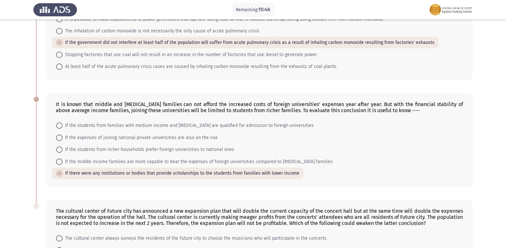
scroll to position [294, 0]
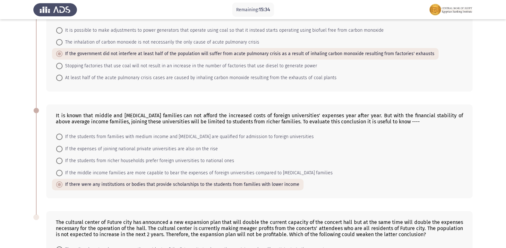
click at [0, 166] on html "Remaining: 15:34 Previous ASSESS Aptitude (FOCUS) - Critical Thinking Next The …" at bounding box center [253, 25] width 506 height 638
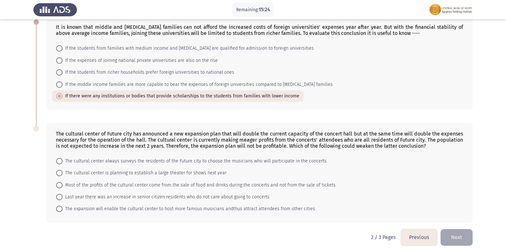
scroll to position [389, 0]
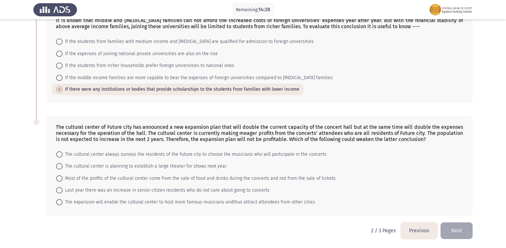
click at [60, 202] on span at bounding box center [59, 202] width 6 height 6
click at [60, 202] on input "The expansion will enable the cultural center to host more famous musicians and…" at bounding box center [59, 202] width 6 height 6
radio input "true"
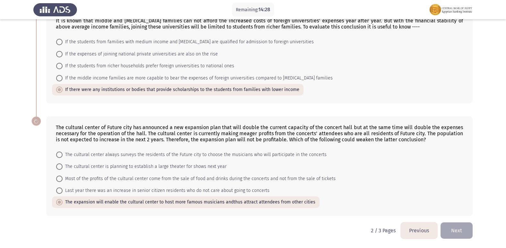
scroll to position [389, 0]
click at [466, 229] on button "Next" at bounding box center [457, 231] width 32 height 16
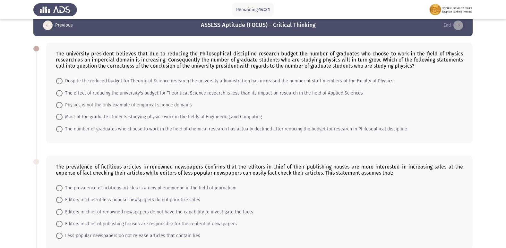
scroll to position [0, 0]
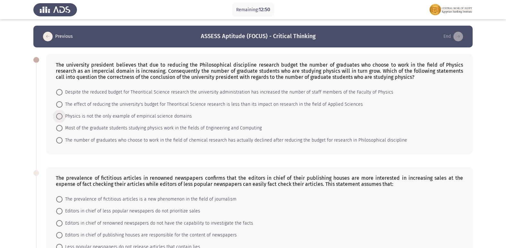
click at [57, 116] on span at bounding box center [59, 116] width 6 height 6
click at [57, 116] on input "Physics is not the only example of empirical science domains" at bounding box center [59, 116] width 6 height 6
radio input "true"
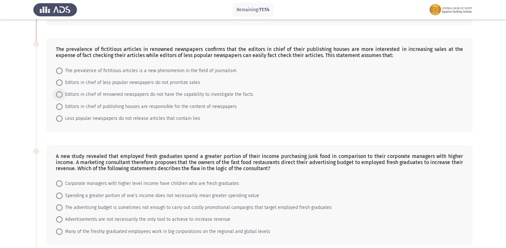
click at [101, 92] on span "Editors in chief of renowned newspapers do not have the capability to investiga…" at bounding box center [158, 95] width 191 height 8
click at [63, 92] on input "Editors in chief of renowned newspapers do not have the capability to investiga…" at bounding box center [59, 94] width 6 height 6
radio input "true"
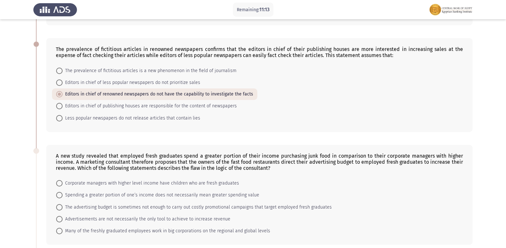
click at [22, 83] on app-assessment-container "Remaining: 11:13 Previous ASSESS Aptitude (FOCUS) - Critical Thinking End The u…" at bounding box center [253, 131] width 506 height 468
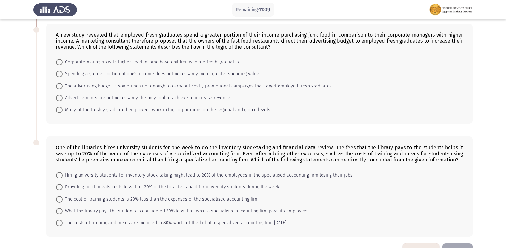
scroll to position [239, 0]
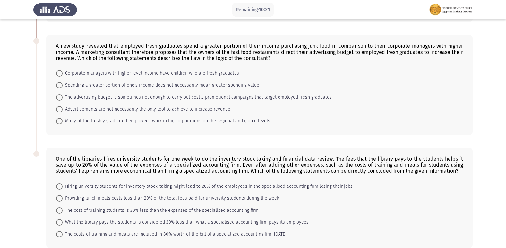
click at [65, 84] on span "Spending a greater portion of one’s income does not necessarily mean greater sp…" at bounding box center [161, 86] width 197 height 8
click at [63, 84] on input "Spending a greater portion of one’s income does not necessarily mean greater sp…" at bounding box center [59, 85] width 6 height 6
radio input "true"
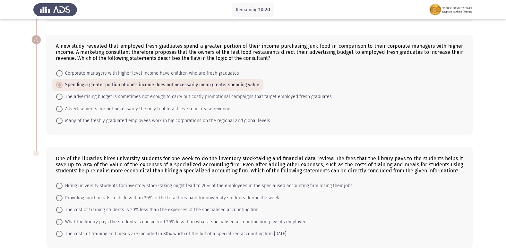
click at [10, 107] on app-assessment-container "Remaining: 10:20 Previous ASSESS Aptitude (FOCUS) - Critical Thinking End The u…" at bounding box center [253, 20] width 506 height 467
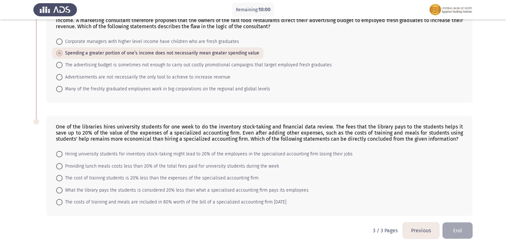
click at [66, 177] on span "The cost of training students is 20% less than the expenses of the specialised …" at bounding box center [161, 179] width 196 height 8
click at [63, 177] on input "The cost of training students is 20% less than the expenses of the specialised …" at bounding box center [59, 178] width 6 height 6
radio input "true"
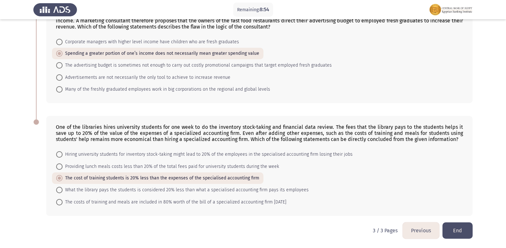
click at [450, 232] on button "End" at bounding box center [458, 231] width 30 height 16
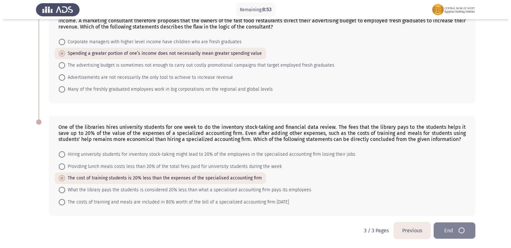
scroll to position [0, 0]
